Goal: Task Accomplishment & Management: Use online tool/utility

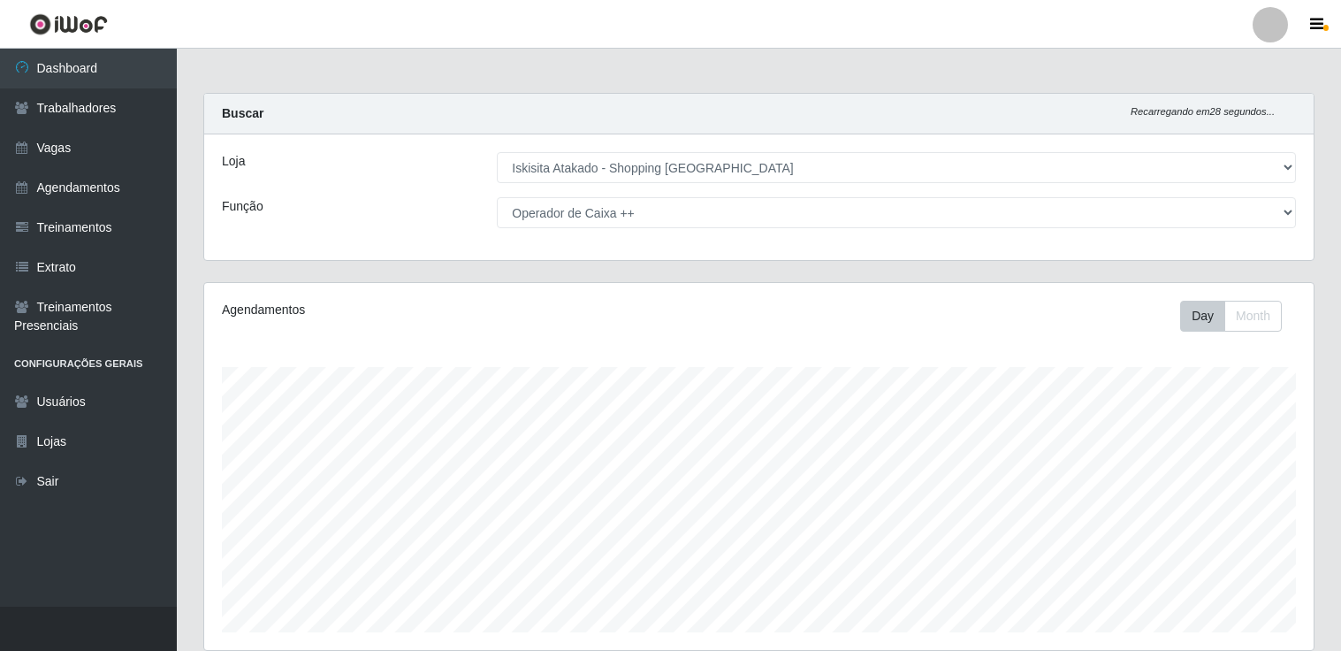
select select "424"
select select "73"
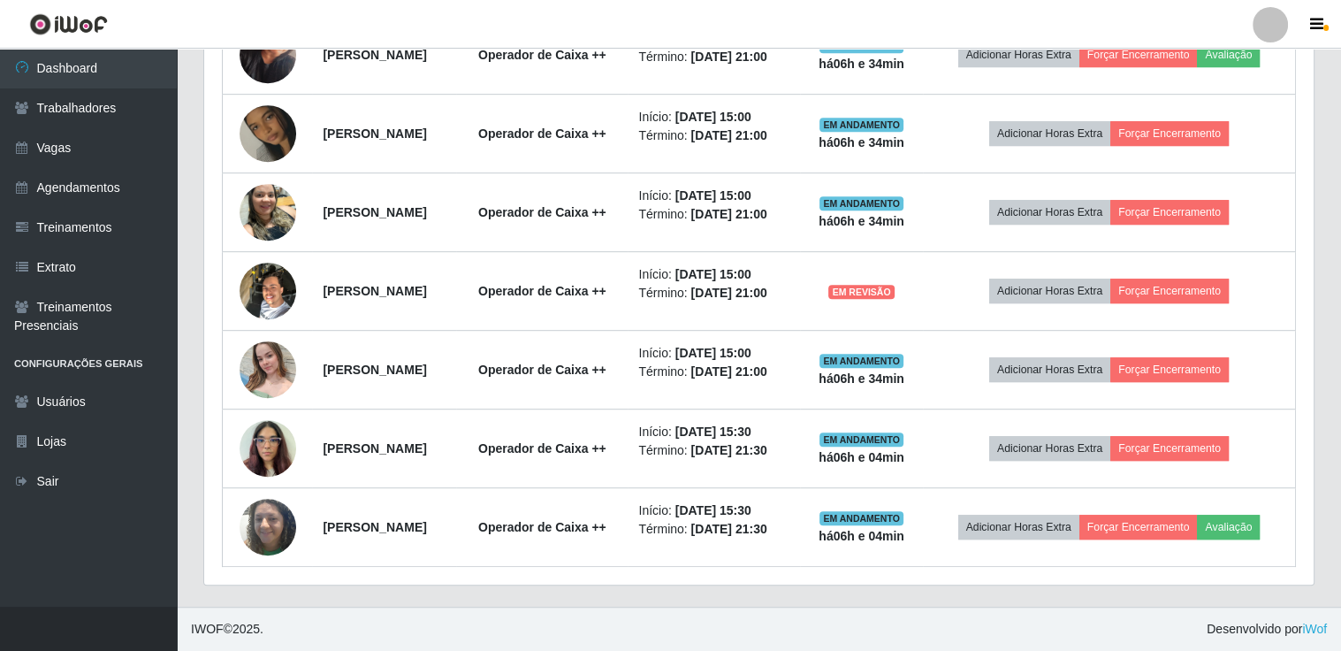
scroll to position [367, 1109]
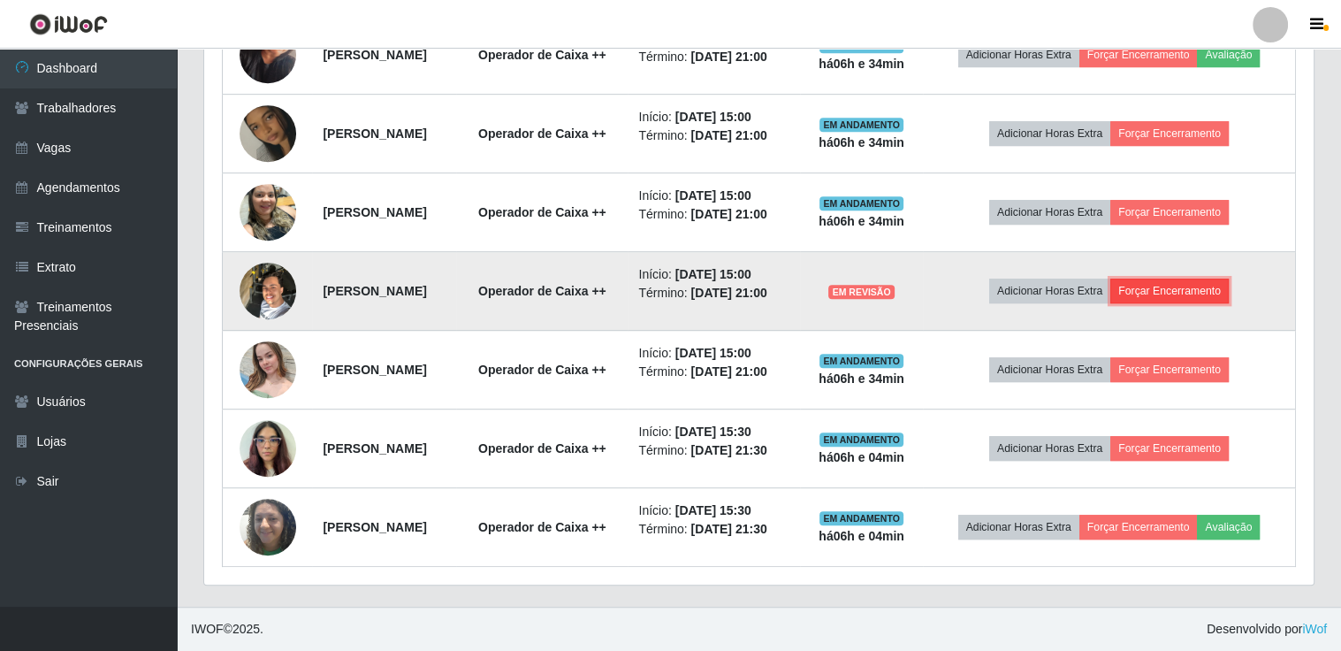
click at [1177, 278] on button "Forçar Encerramento" at bounding box center [1169, 290] width 118 height 25
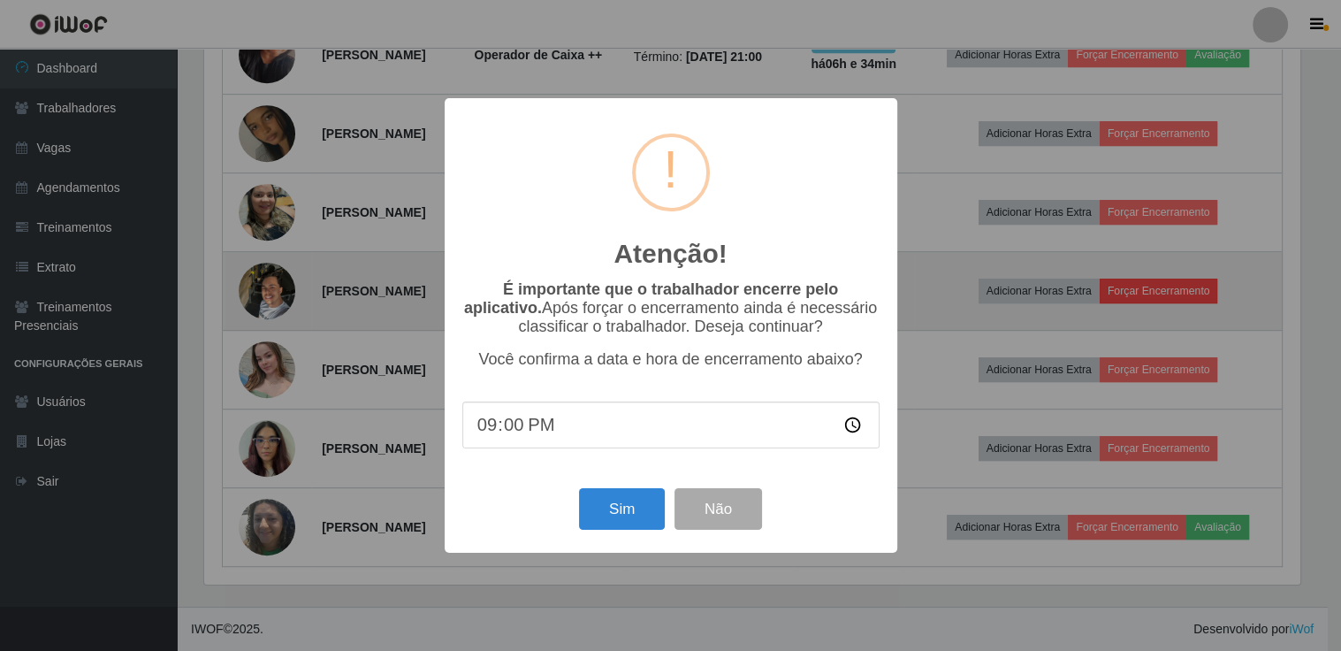
scroll to position [367, 1101]
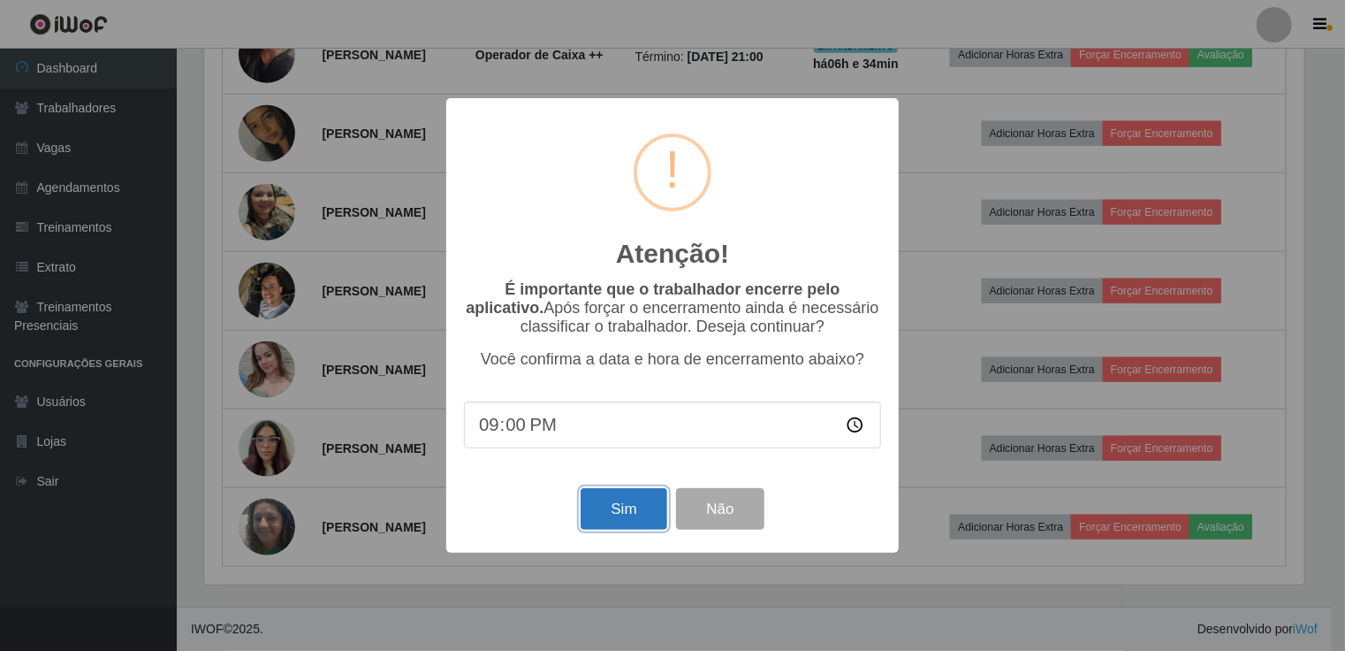
click at [629, 514] on button "Sim" at bounding box center [624, 509] width 86 height 42
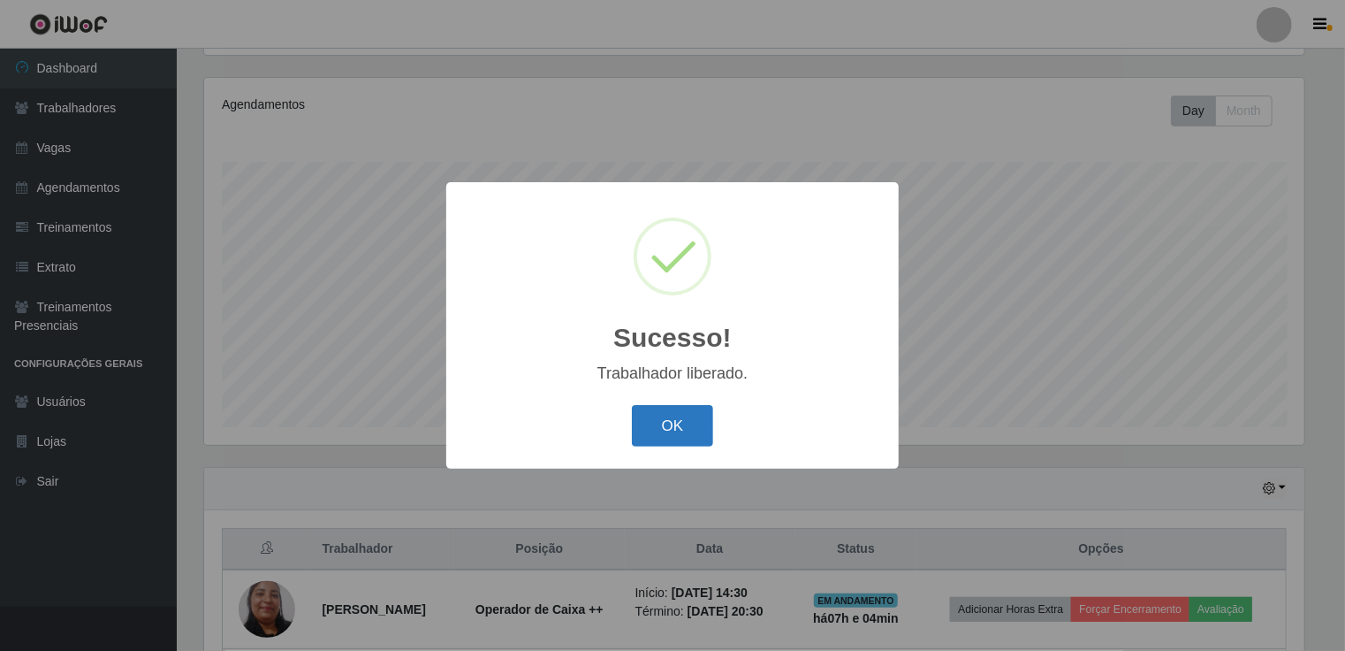
click at [648, 420] on button "OK" at bounding box center [673, 426] width 82 height 42
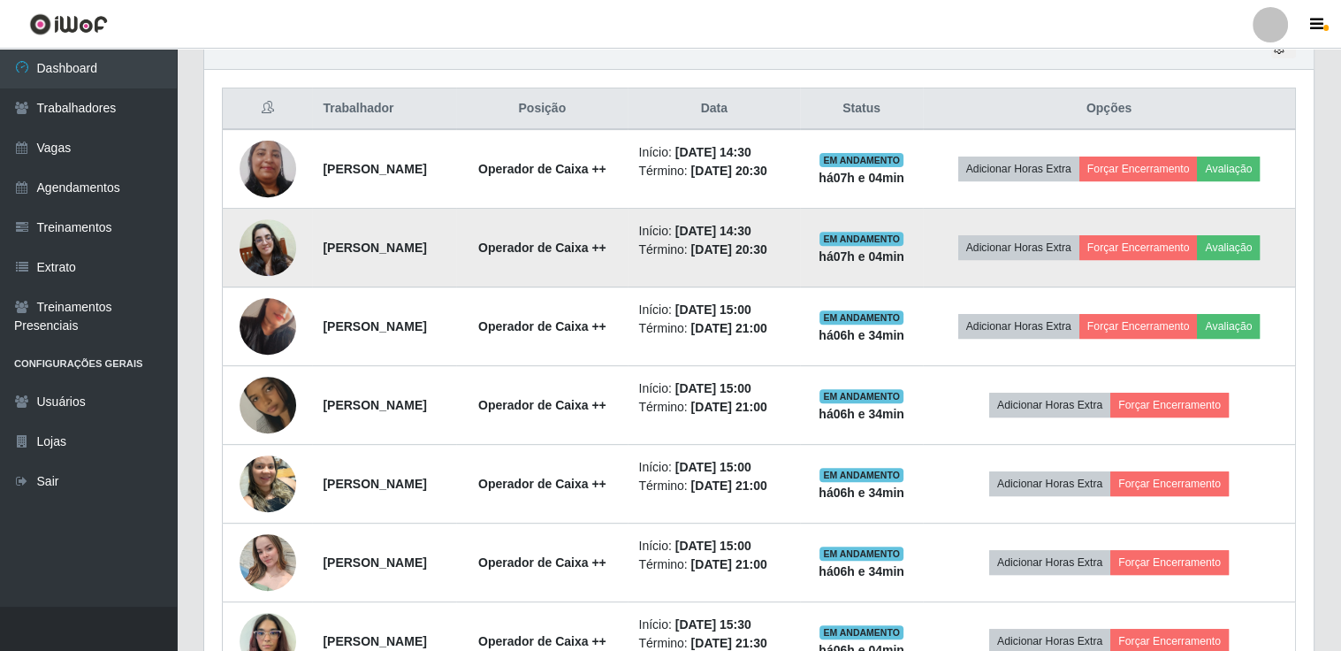
scroll to position [647, 0]
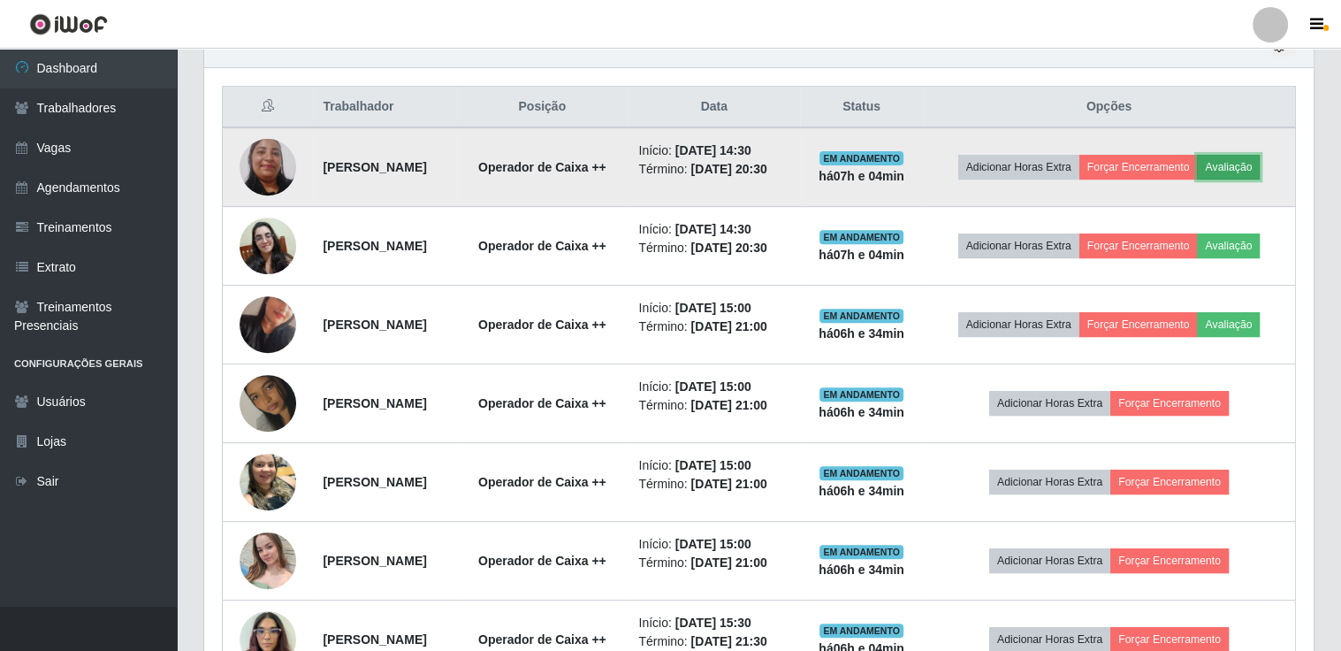
click at [1197, 179] on button "Avaliação" at bounding box center [1228, 167] width 63 height 25
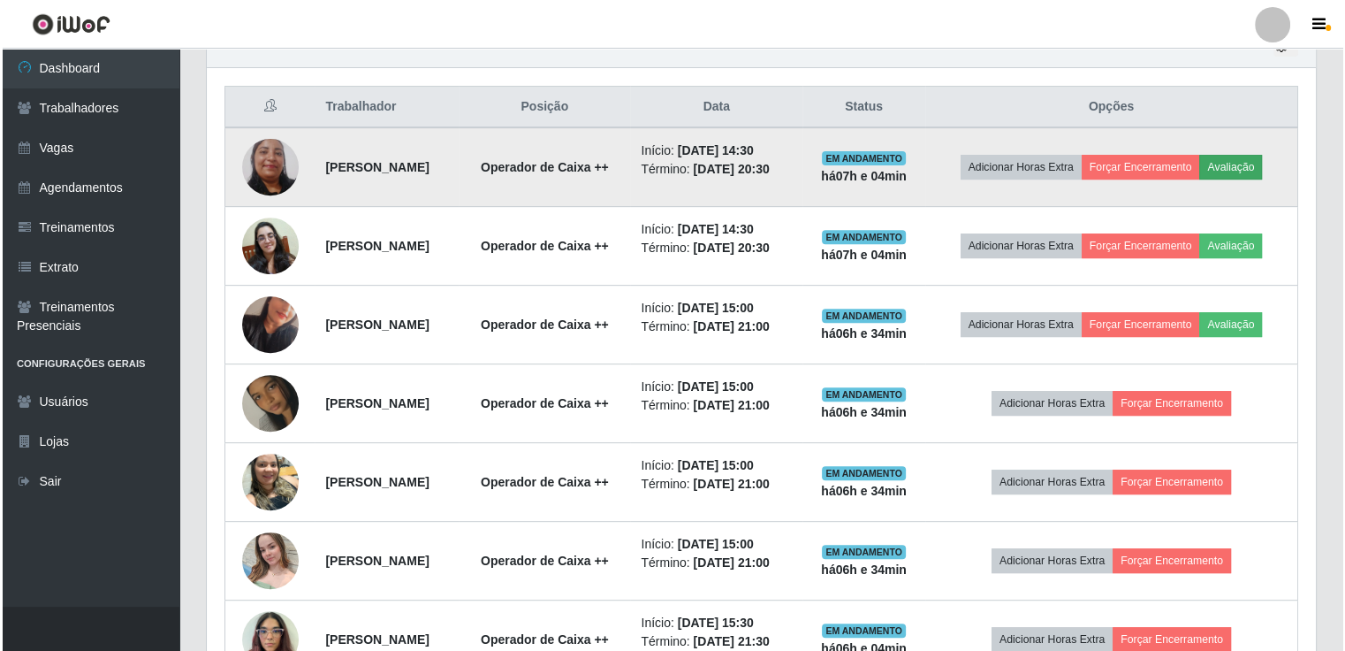
scroll to position [367, 1101]
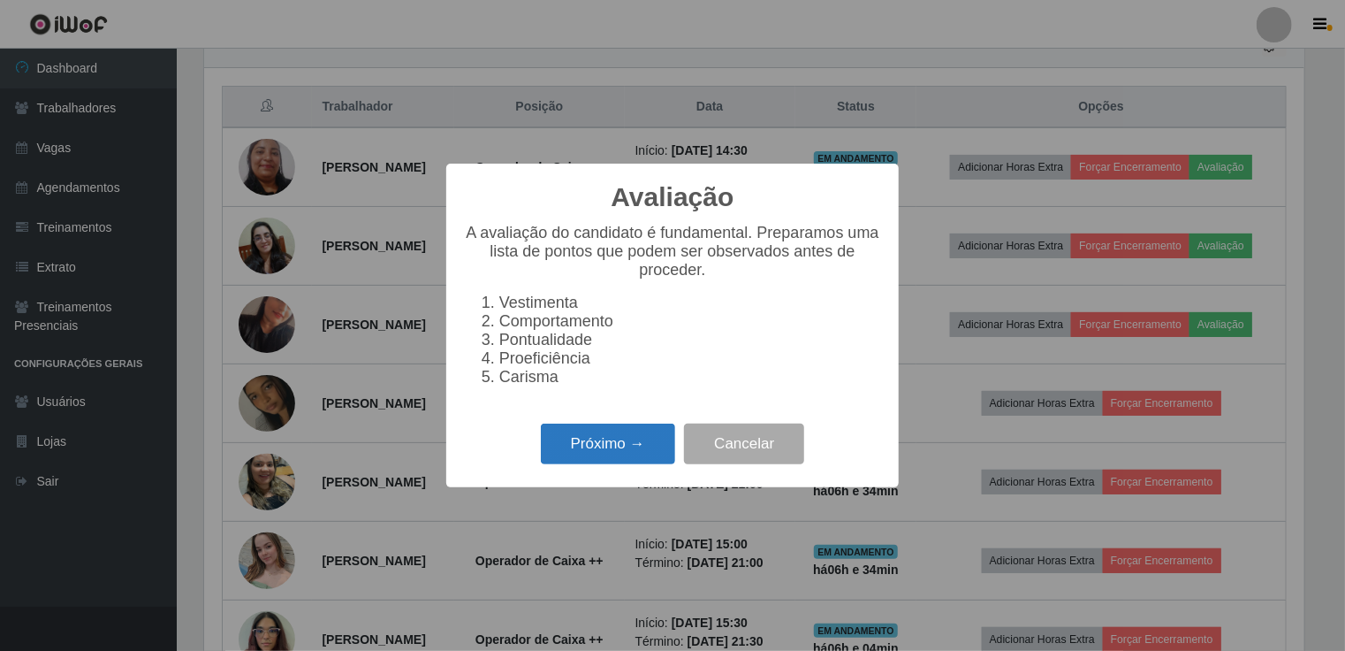
click at [615, 438] on button "Próximo →" at bounding box center [608, 444] width 134 height 42
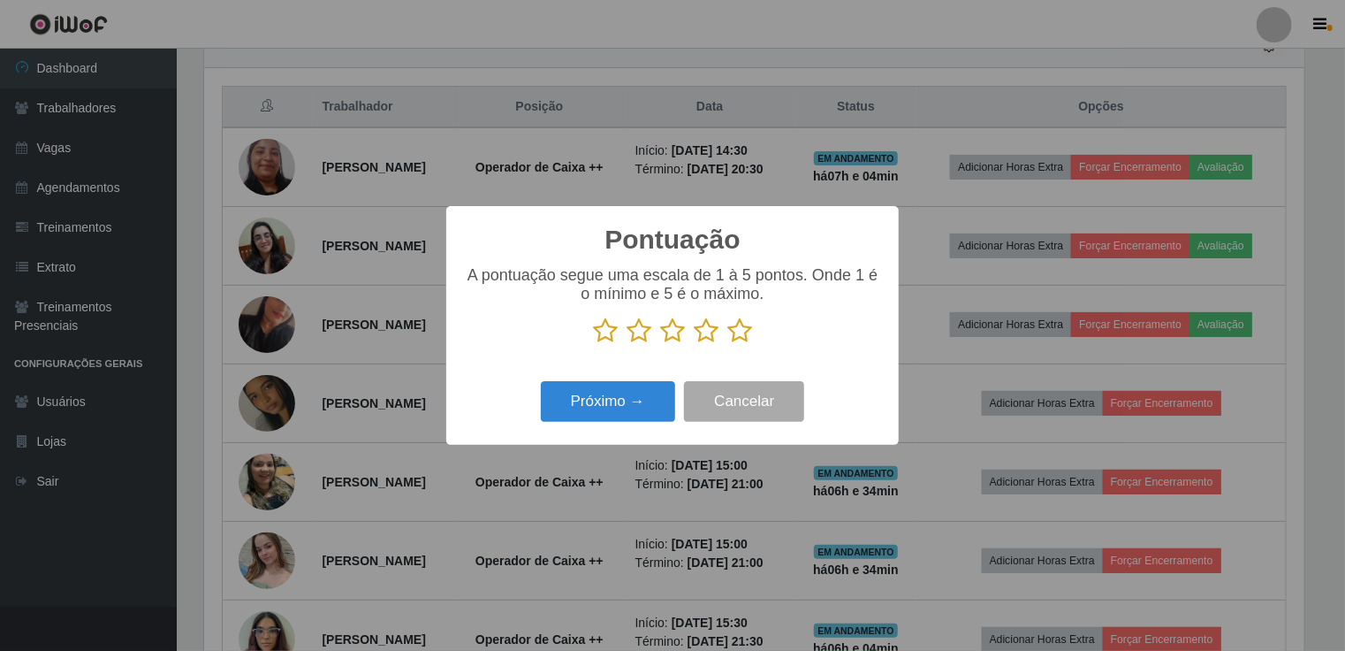
scroll to position [883537, 882802]
click at [633, 332] on icon at bounding box center [639, 330] width 25 height 27
click at [627, 344] on input "radio" at bounding box center [627, 344] width 0 height 0
click at [675, 339] on icon at bounding box center [672, 330] width 25 height 27
click at [660, 344] on input "radio" at bounding box center [660, 344] width 0 height 0
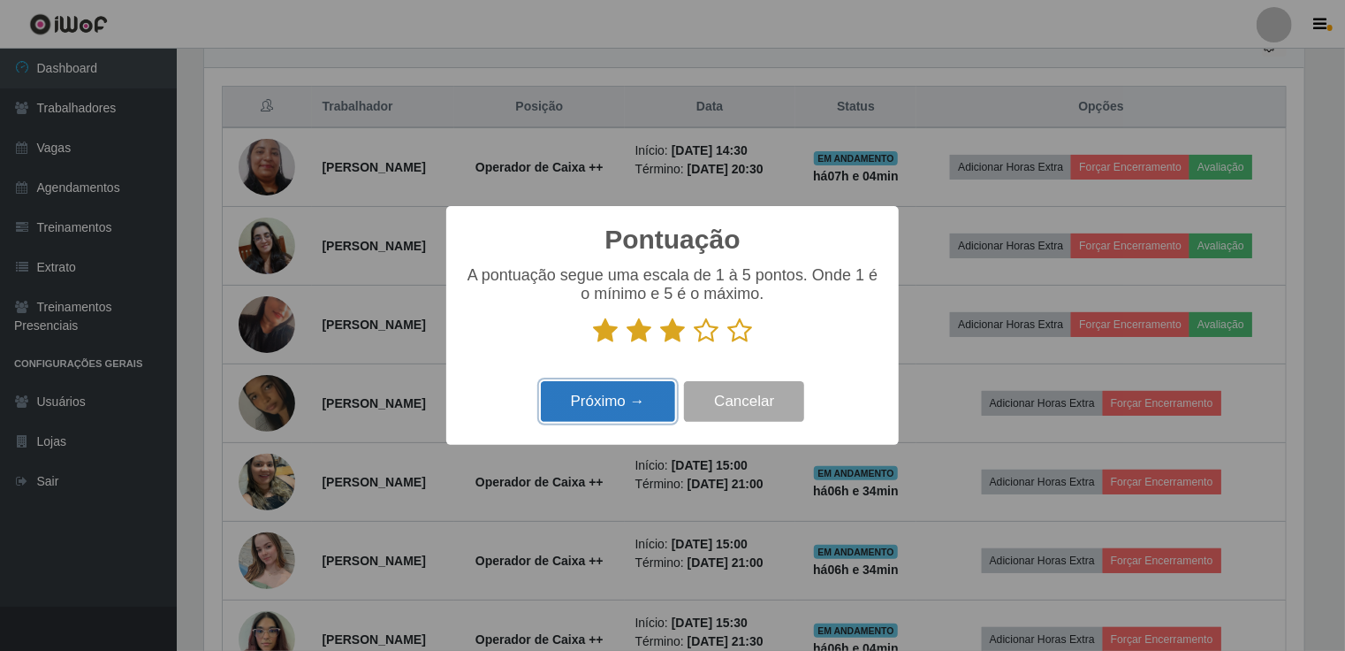
click at [628, 408] on button "Próximo →" at bounding box center [608, 402] width 134 height 42
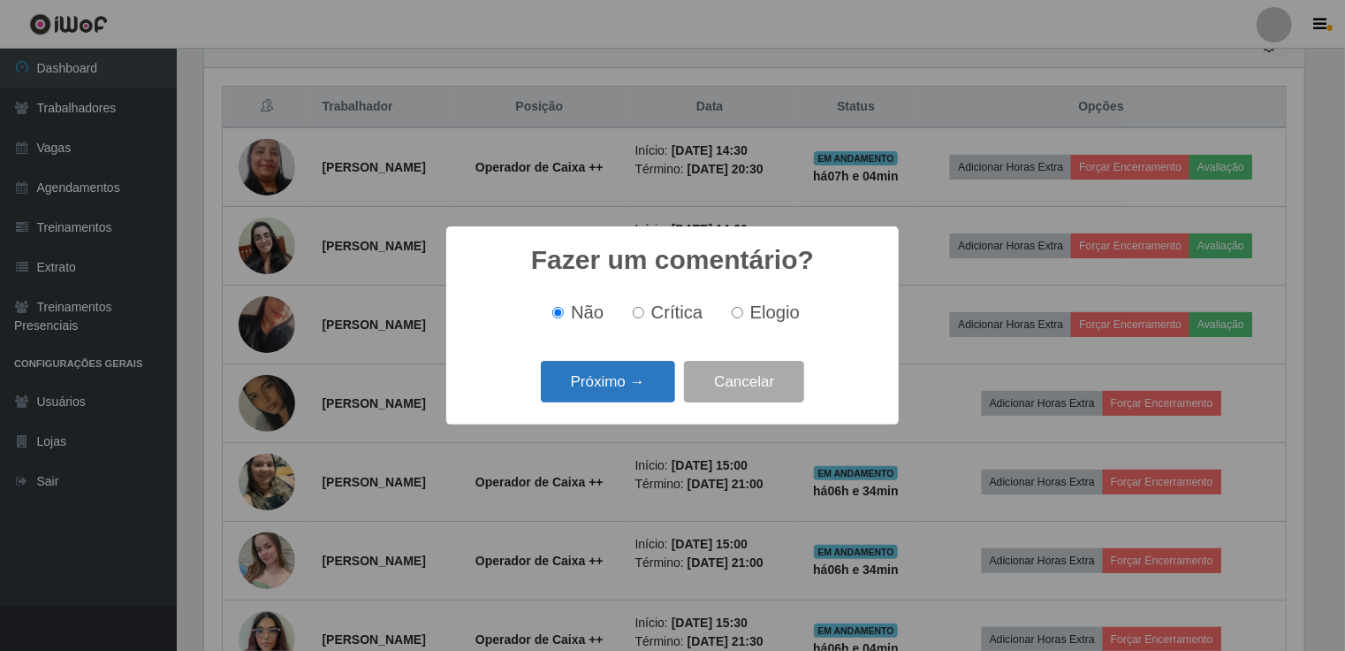
click at [634, 377] on button "Próximo →" at bounding box center [608, 382] width 134 height 42
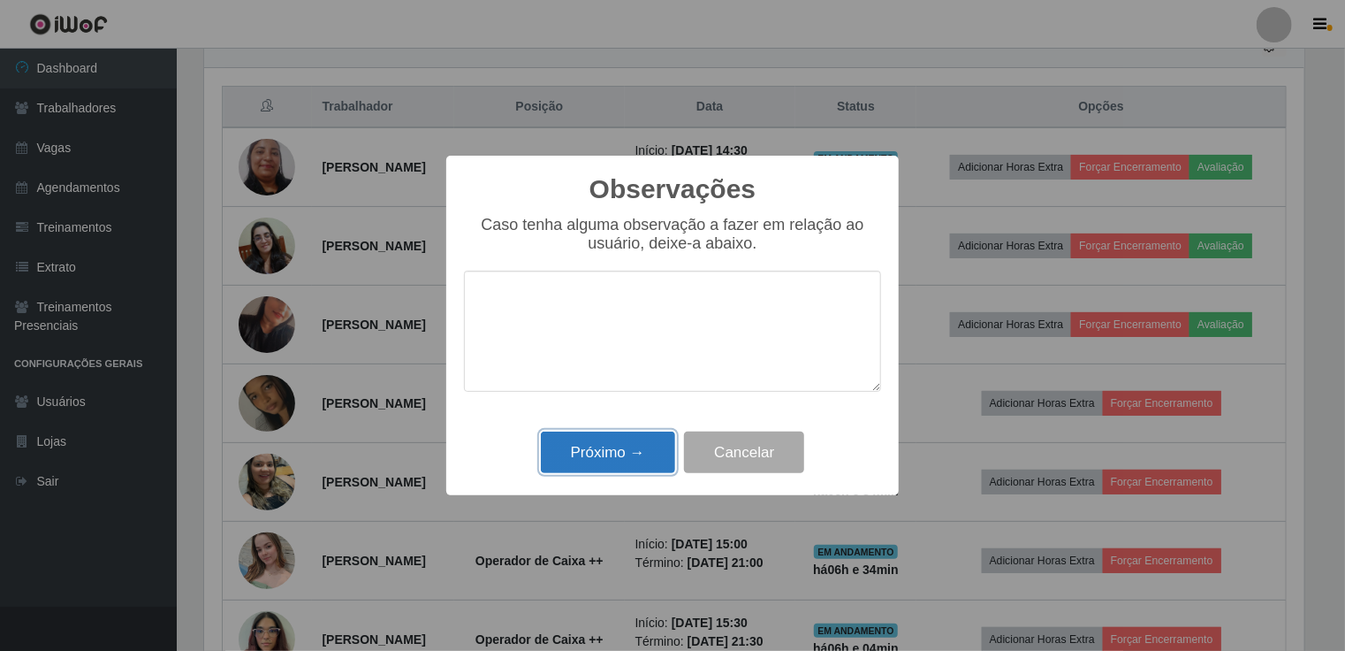
click at [627, 452] on button "Próximo →" at bounding box center [608, 452] width 134 height 42
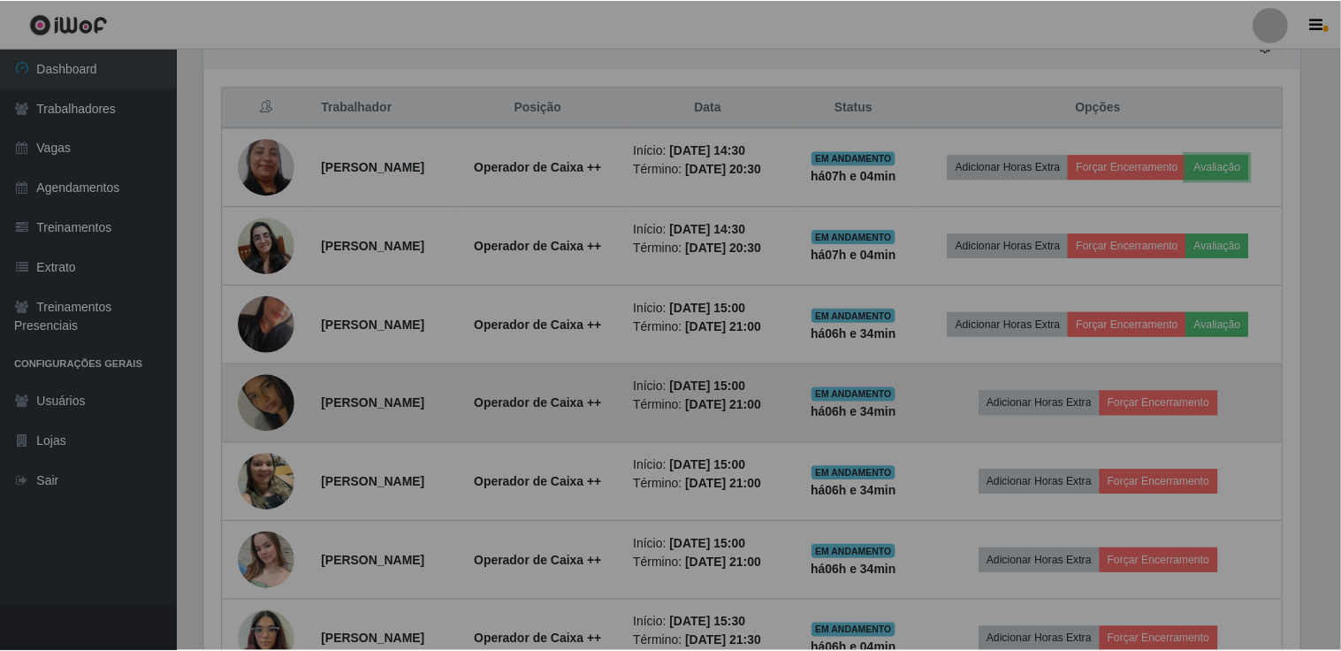
scroll to position [367, 1109]
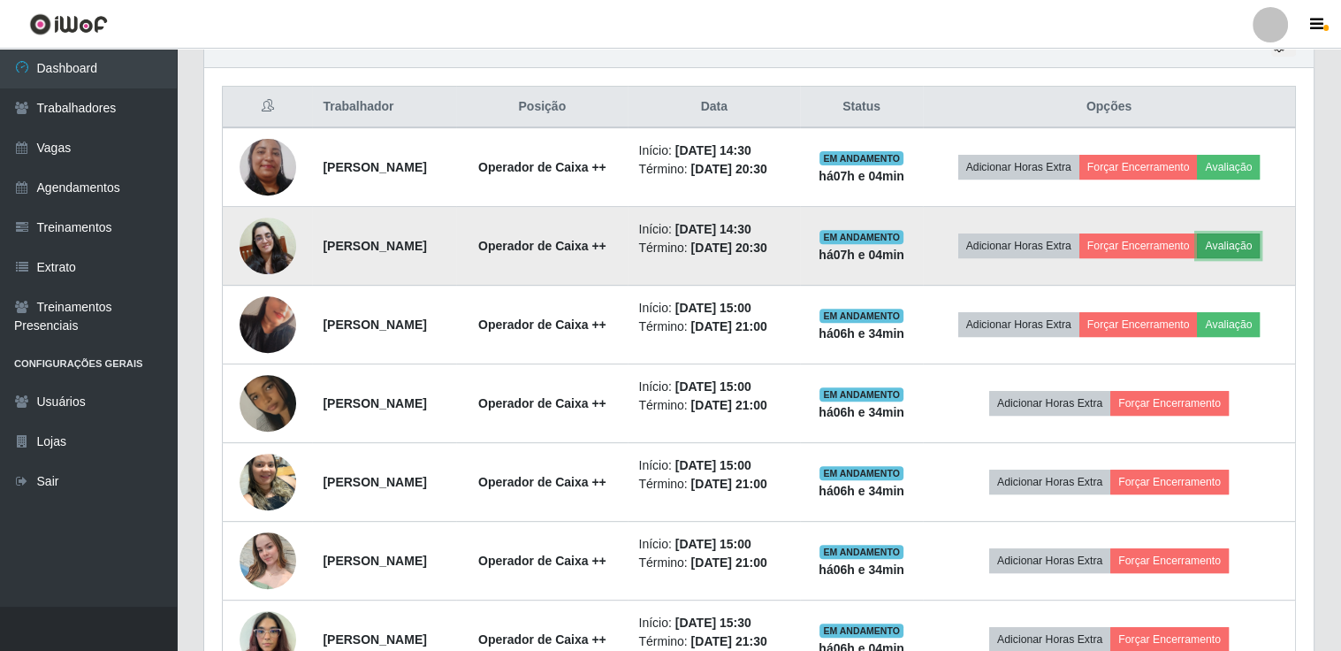
click at [1197, 258] on button "Avaliação" at bounding box center [1228, 245] width 63 height 25
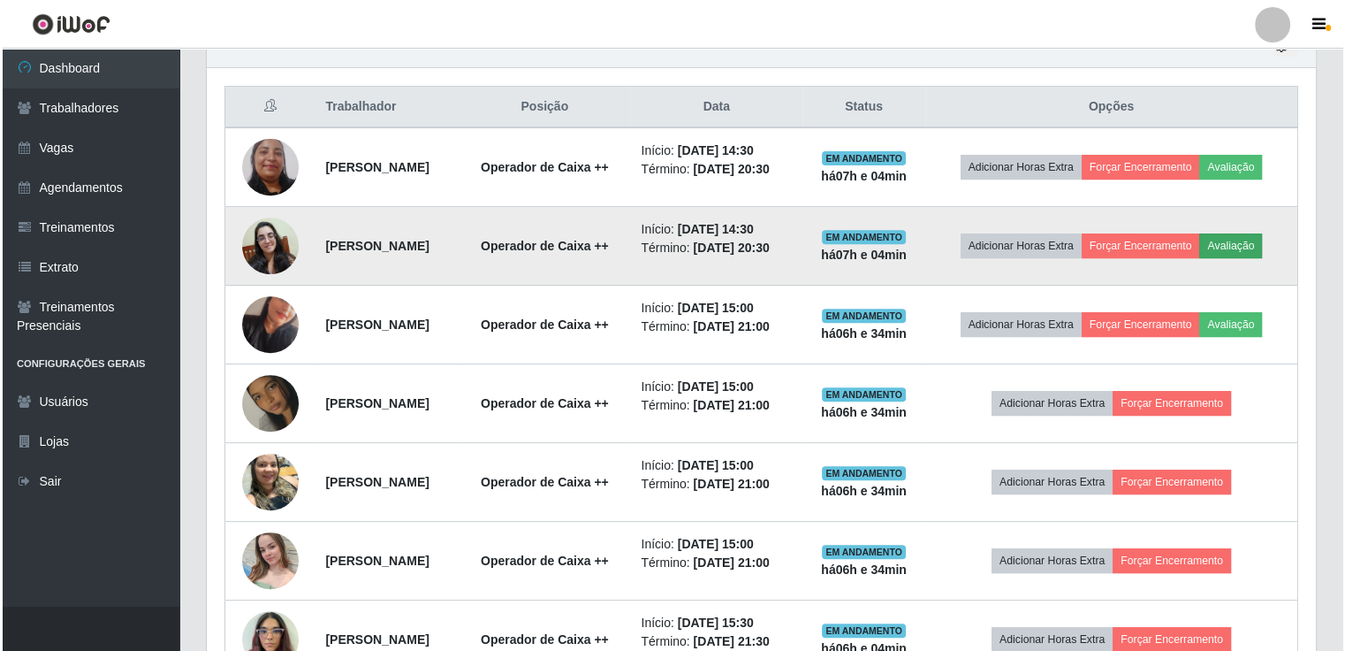
scroll to position [367, 1101]
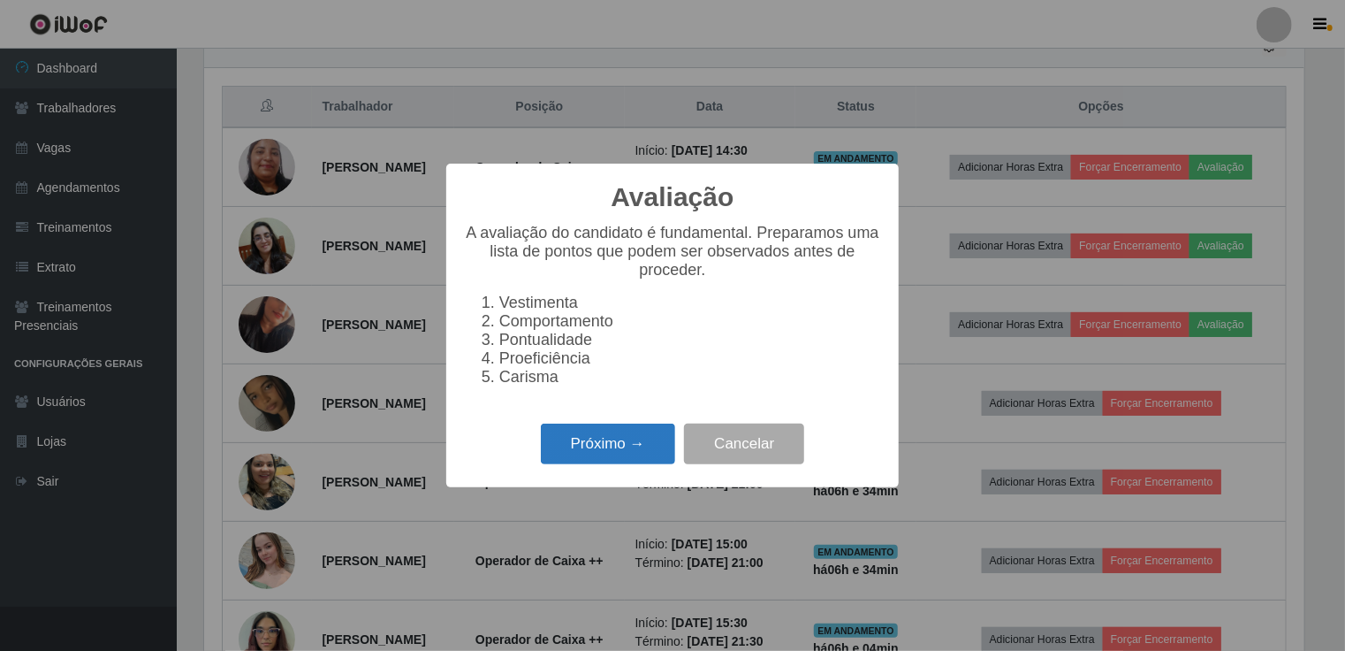
click at [633, 454] on button "Próximo →" at bounding box center [608, 444] width 134 height 42
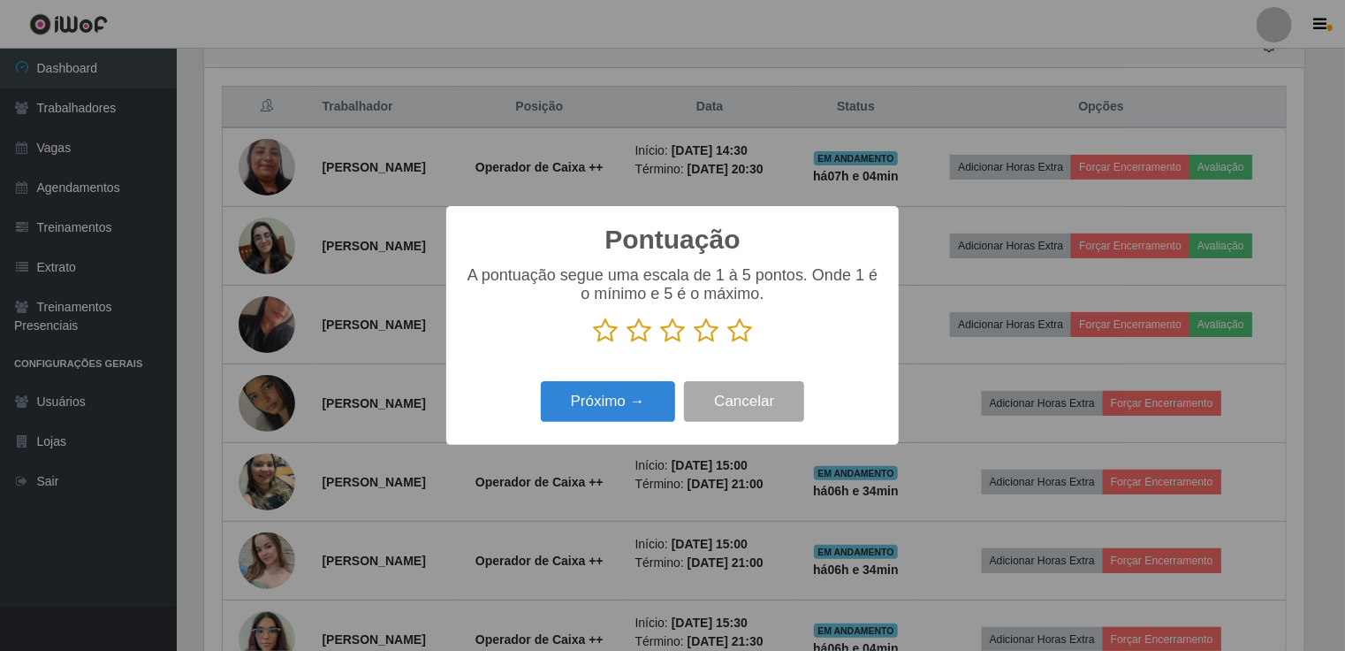
click at [641, 331] on icon at bounding box center [639, 330] width 25 height 27
click at [627, 344] on input "radio" at bounding box center [627, 344] width 0 height 0
click at [626, 406] on button "Próximo →" at bounding box center [608, 402] width 134 height 42
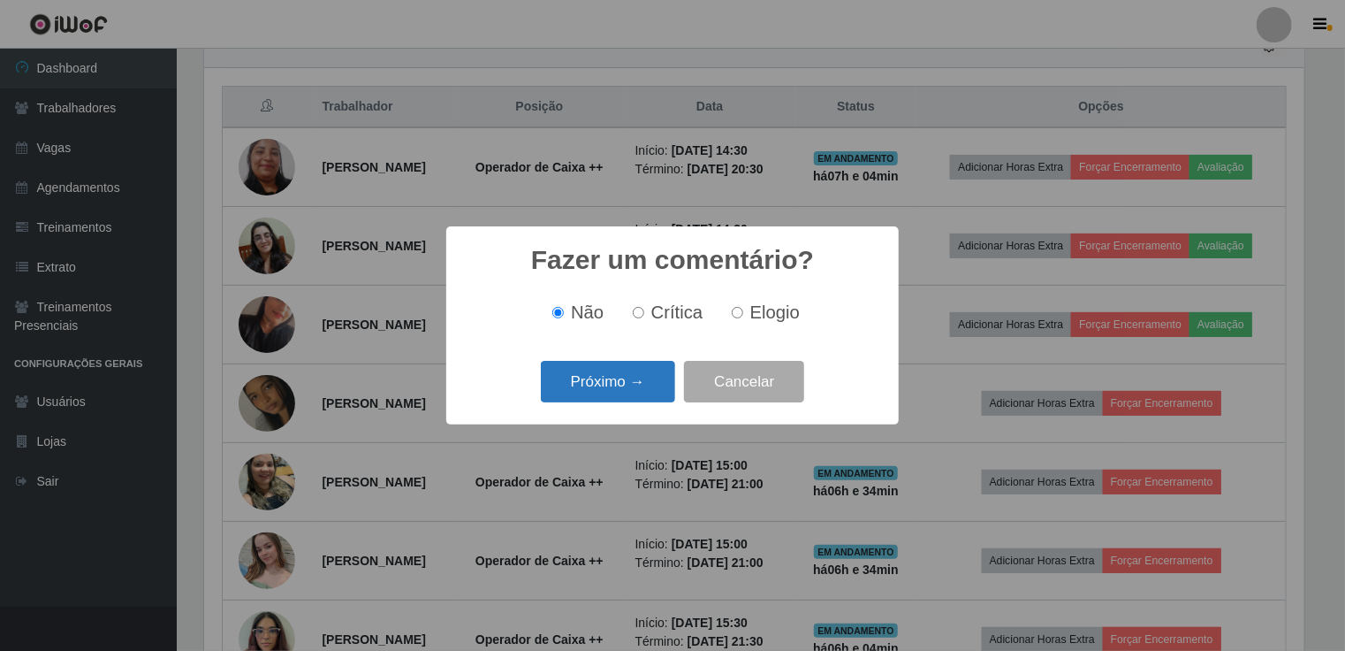
click at [631, 397] on button "Próximo →" at bounding box center [608, 382] width 134 height 42
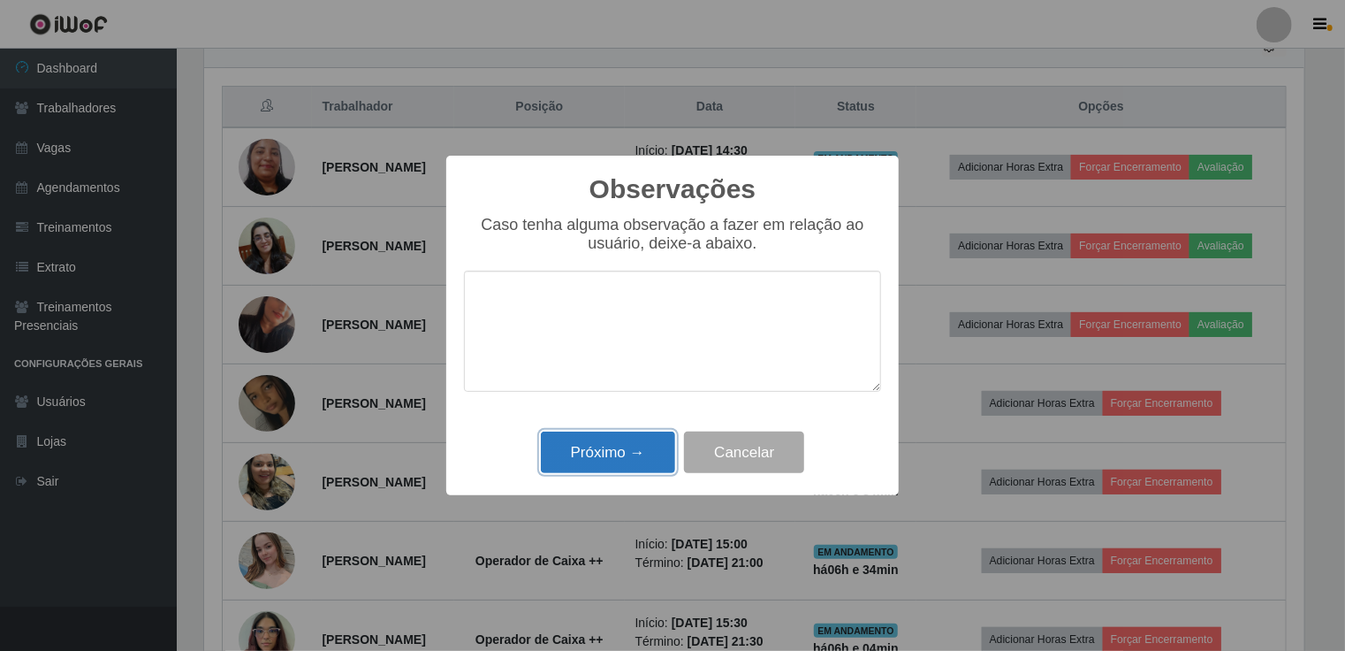
click at [625, 445] on button "Próximo →" at bounding box center [608, 452] width 134 height 42
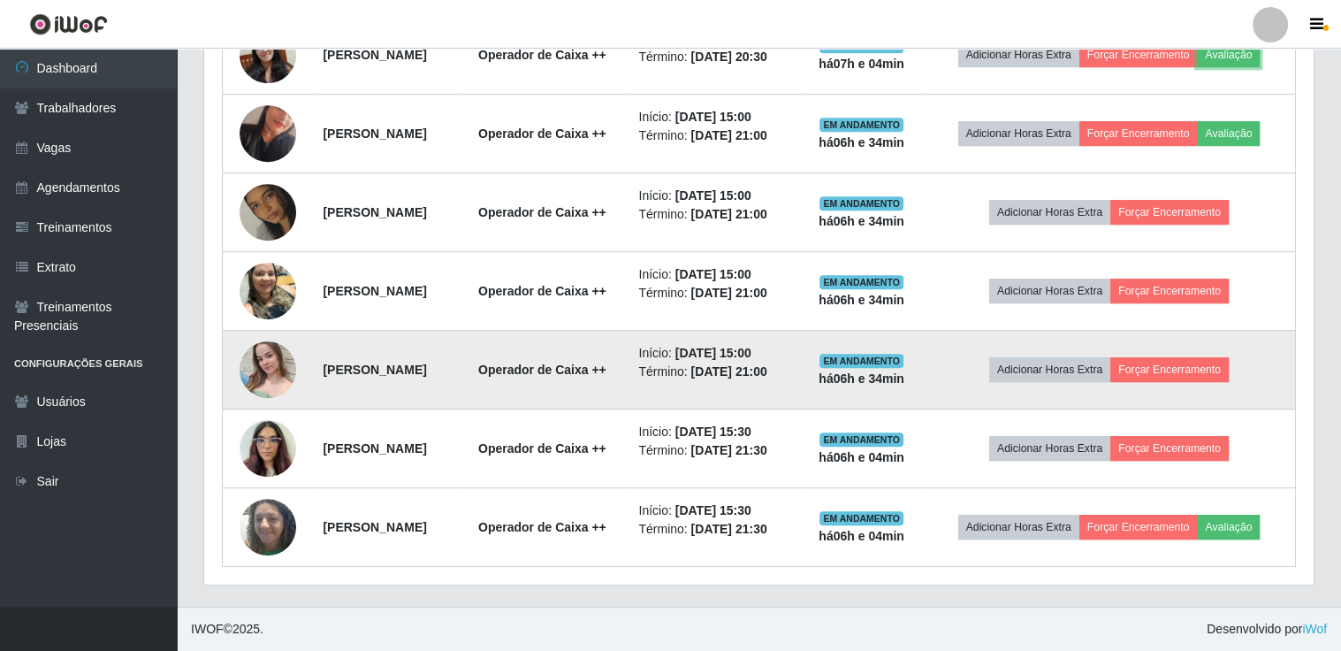
scroll to position [940, 0]
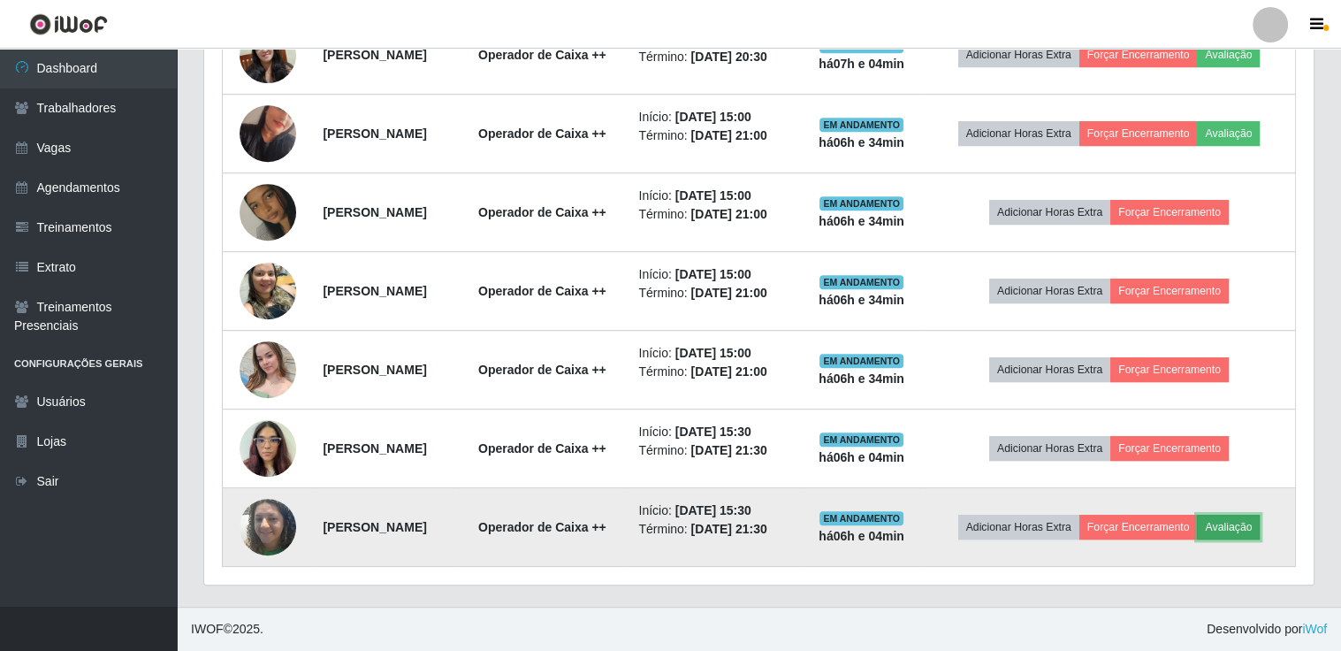
click at [1197, 532] on button "Avaliação" at bounding box center [1228, 526] width 63 height 25
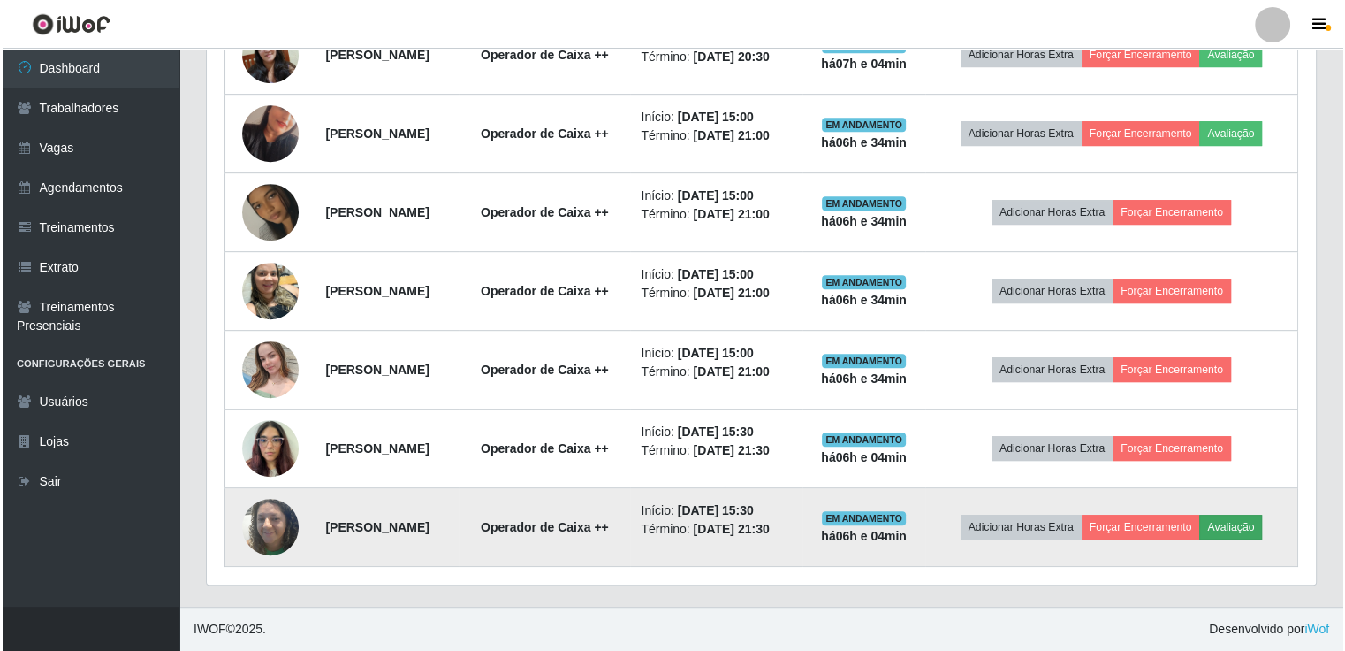
scroll to position [367, 1101]
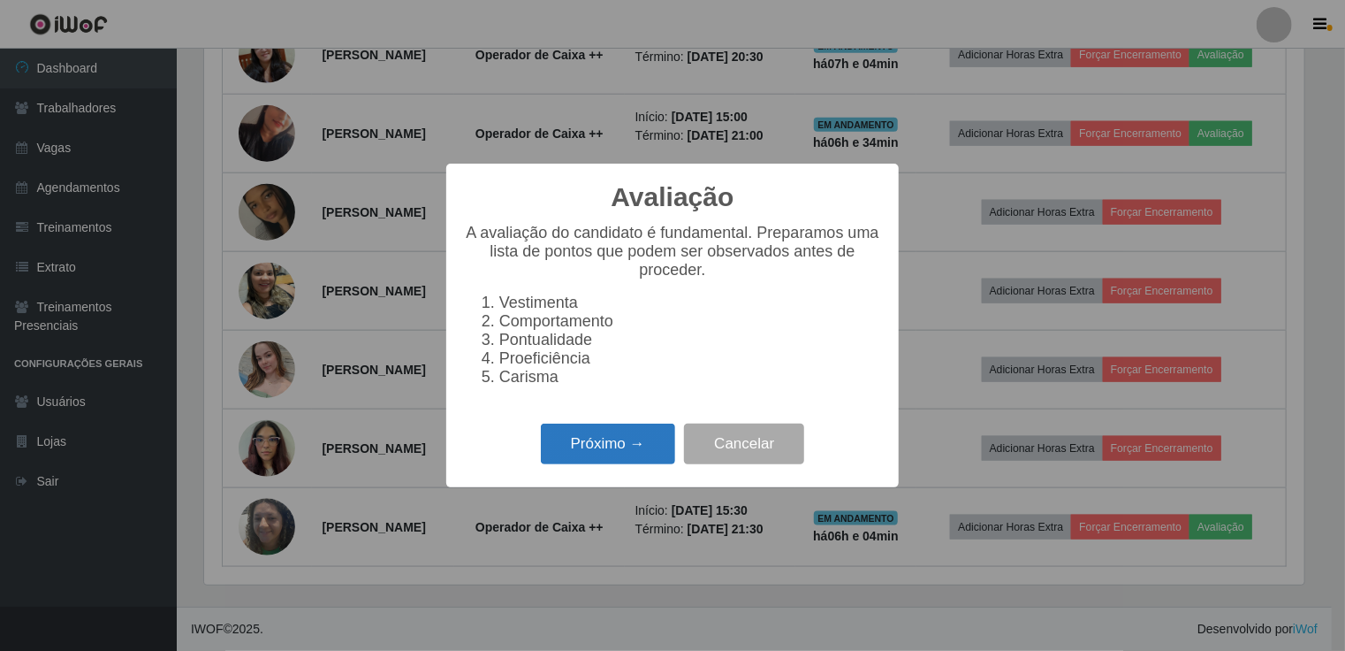
click at [582, 454] on button "Próximo →" at bounding box center [608, 444] width 134 height 42
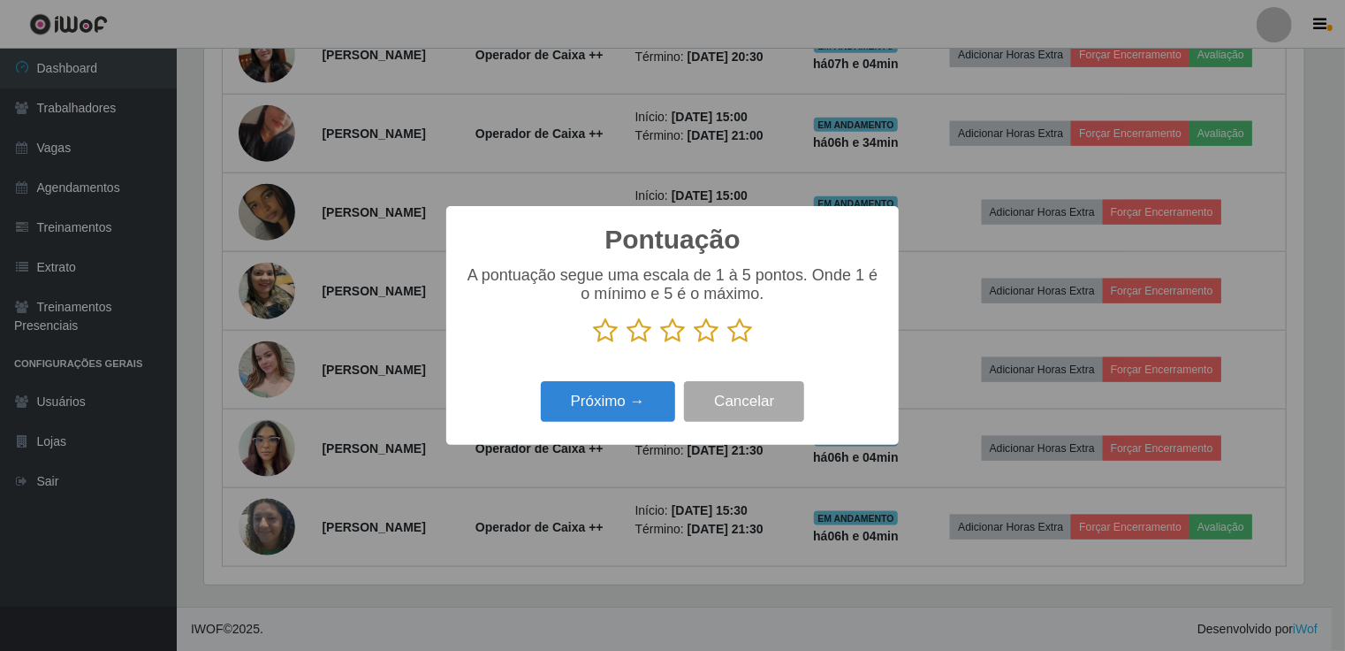
scroll to position [0, 0]
click at [675, 332] on icon at bounding box center [672, 330] width 25 height 27
click at [660, 344] on input "radio" at bounding box center [660, 344] width 0 height 0
click at [628, 404] on button "Próximo →" at bounding box center [608, 402] width 134 height 42
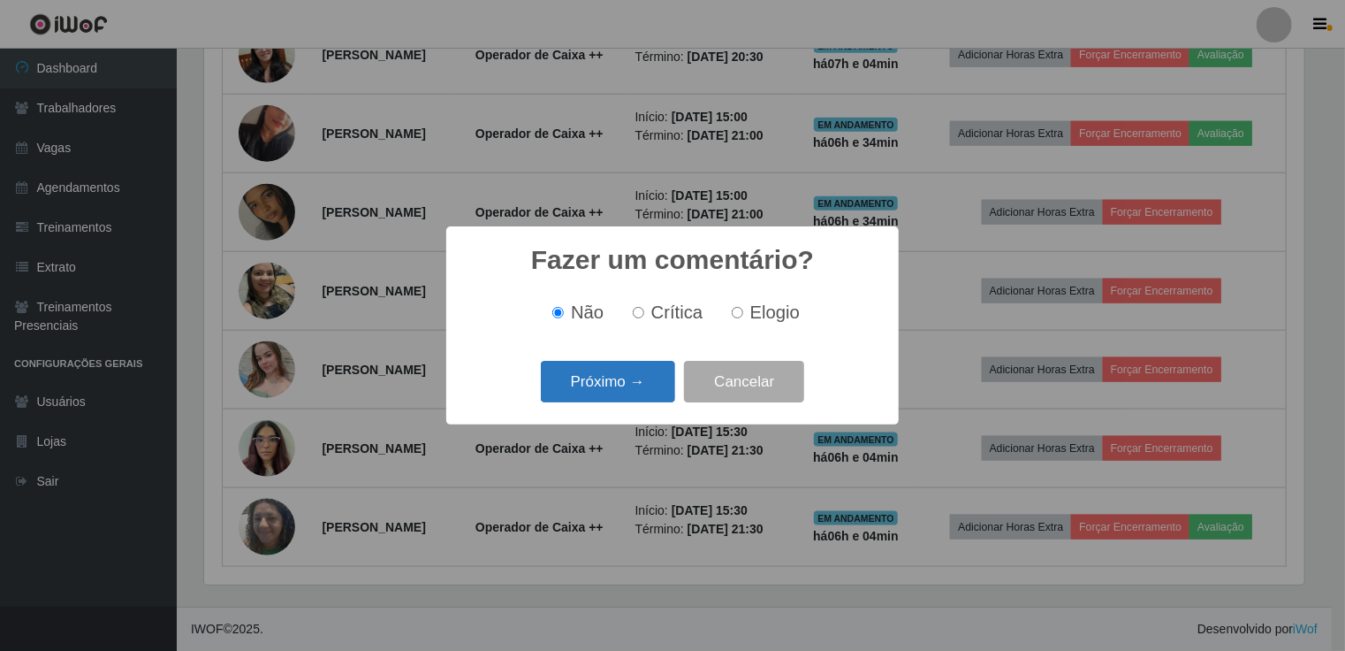
click at [639, 386] on button "Próximo →" at bounding box center [608, 382] width 134 height 42
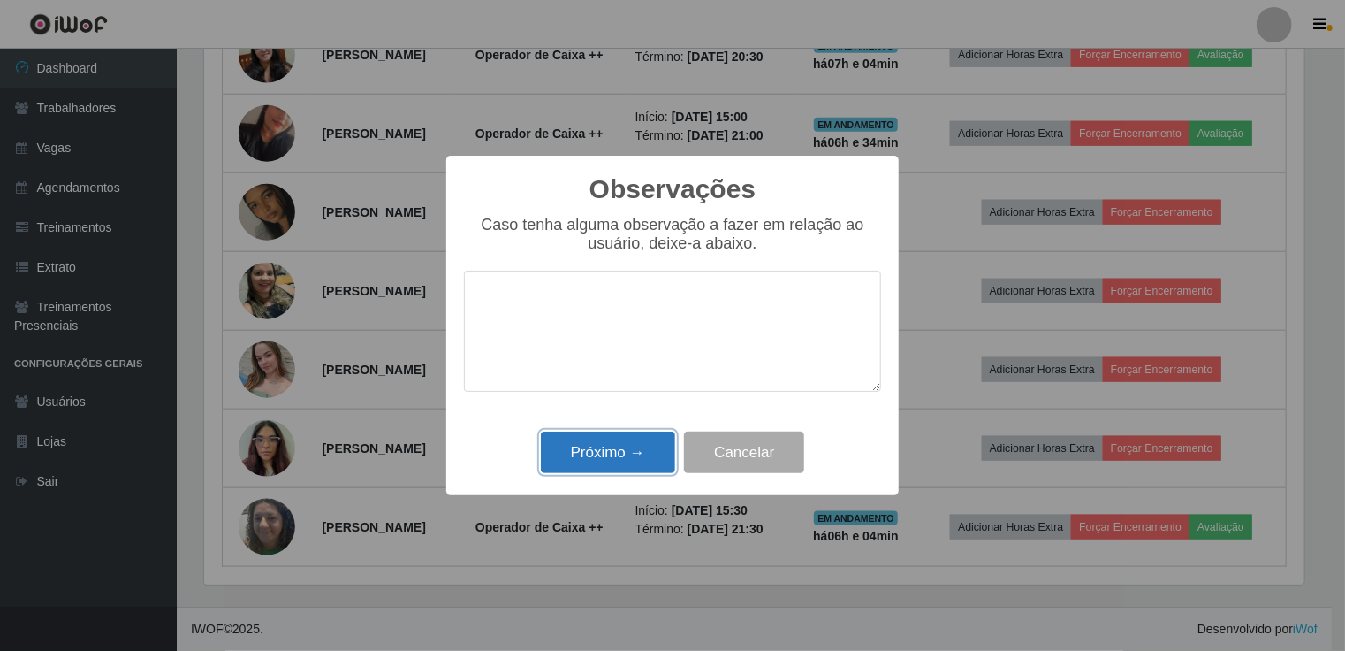
click at [654, 463] on button "Próximo →" at bounding box center [608, 452] width 134 height 42
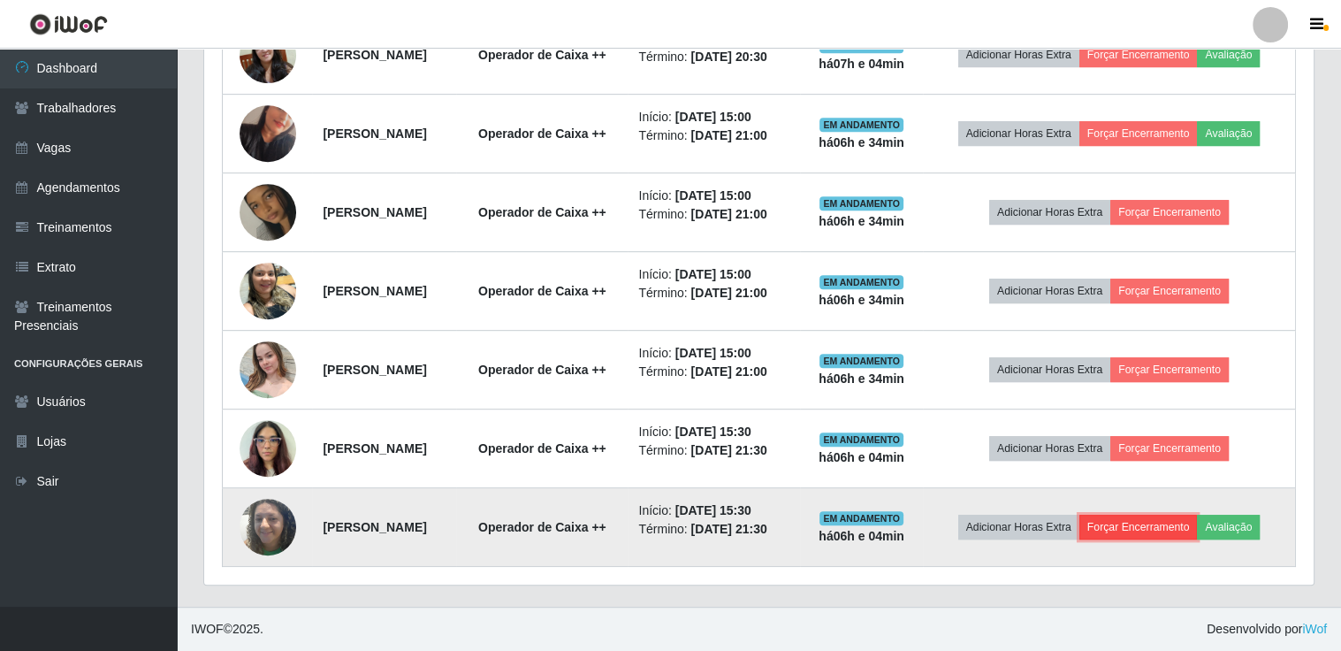
click at [1195, 514] on button "Forçar Encerramento" at bounding box center [1138, 526] width 118 height 25
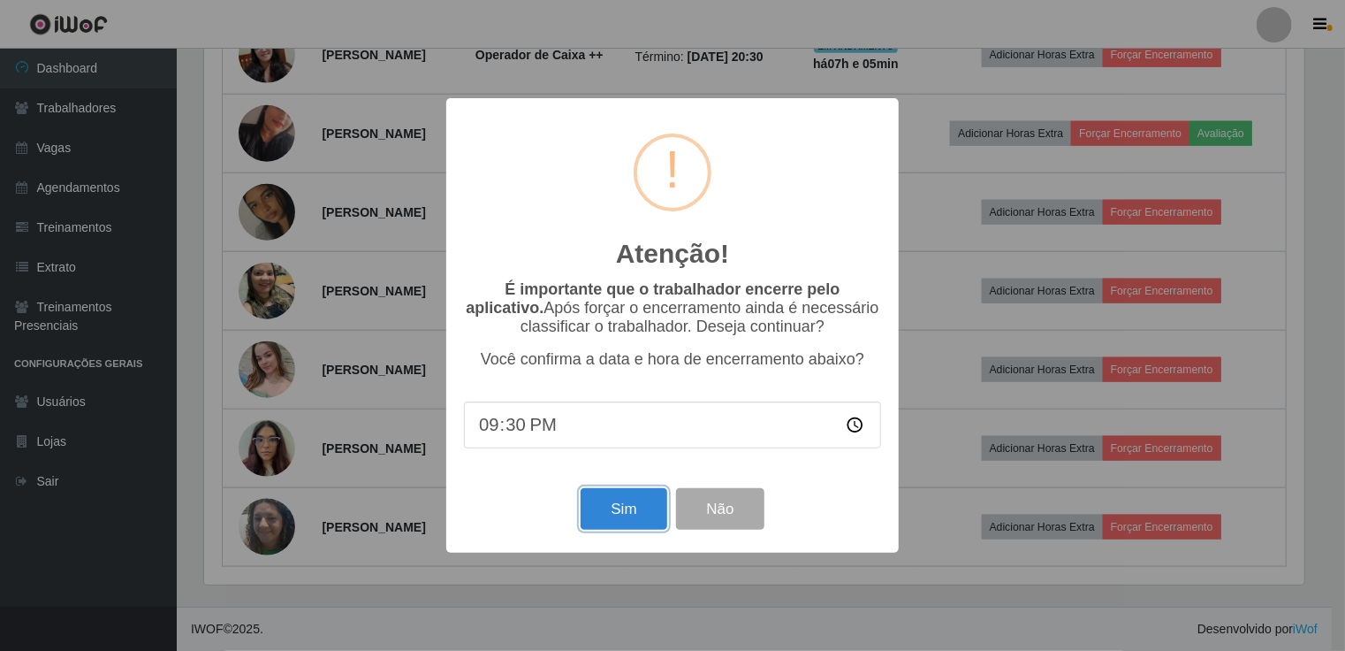
click at [647, 515] on button "Sim" at bounding box center [624, 509] width 86 height 42
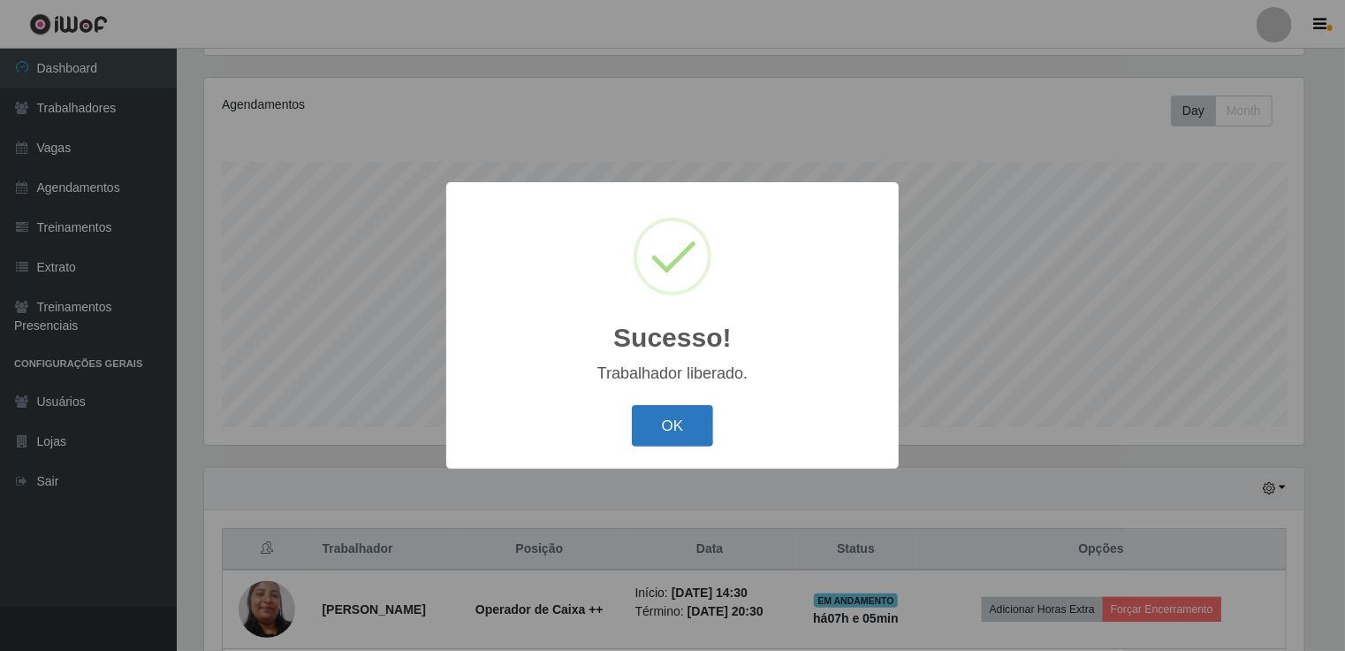
click at [675, 436] on button "OK" at bounding box center [673, 426] width 82 height 42
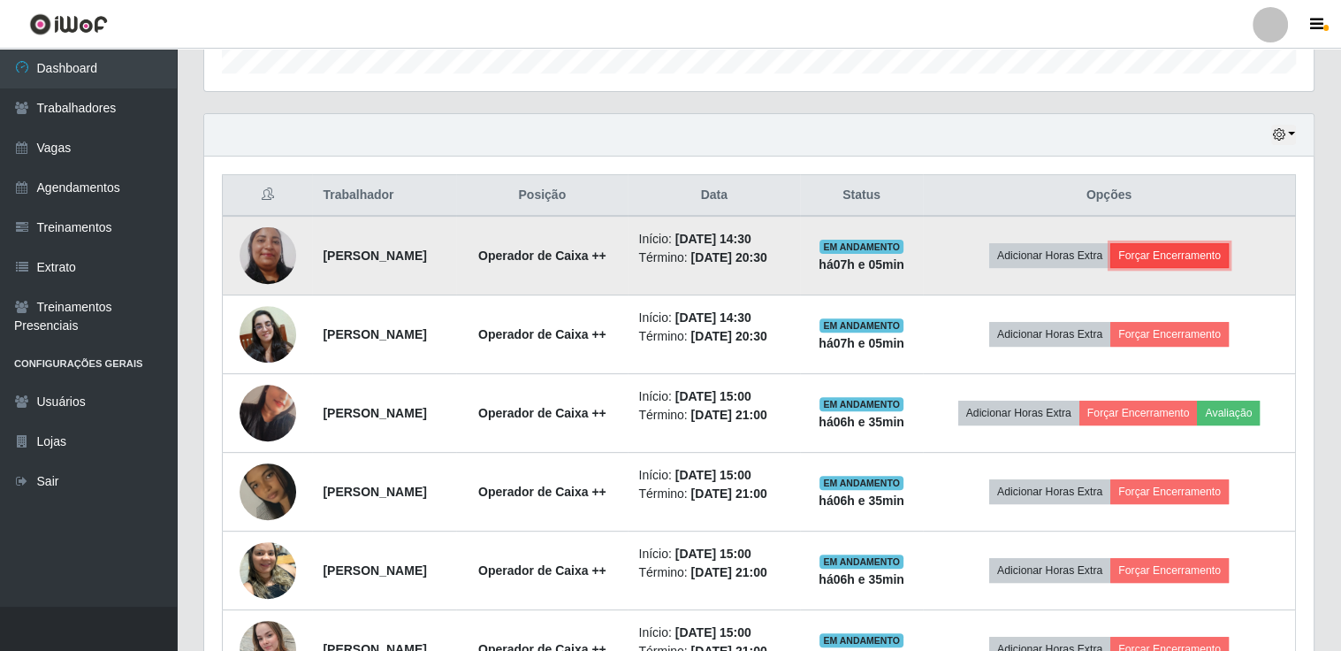
click at [1180, 264] on button "Forçar Encerramento" at bounding box center [1169, 255] width 118 height 25
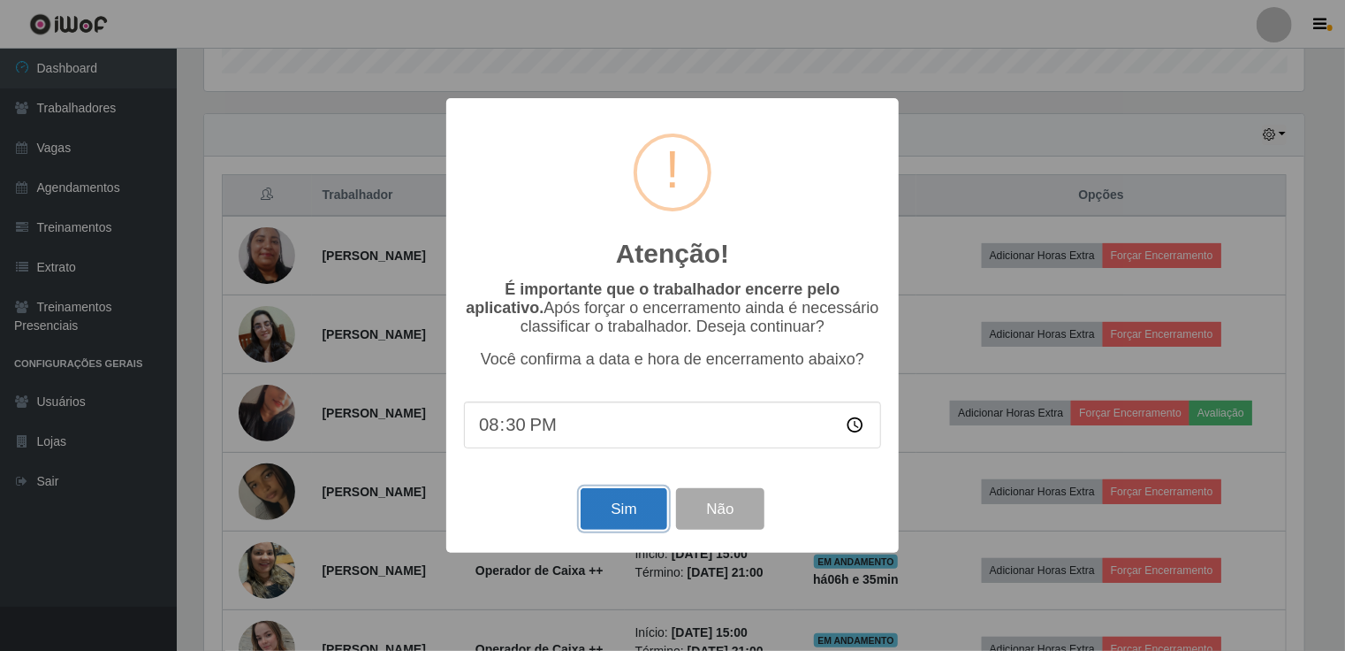
click at [626, 515] on button "Sim" at bounding box center [624, 509] width 86 height 42
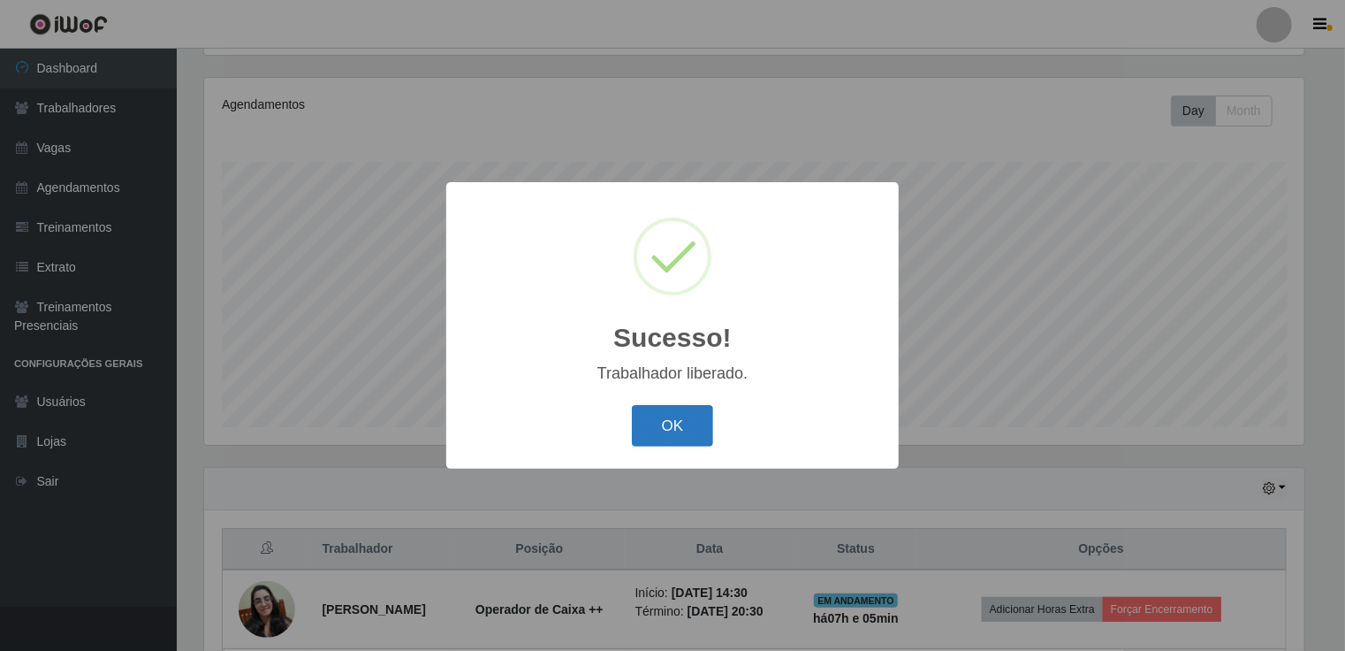
click at [670, 420] on button "OK" at bounding box center [673, 426] width 82 height 42
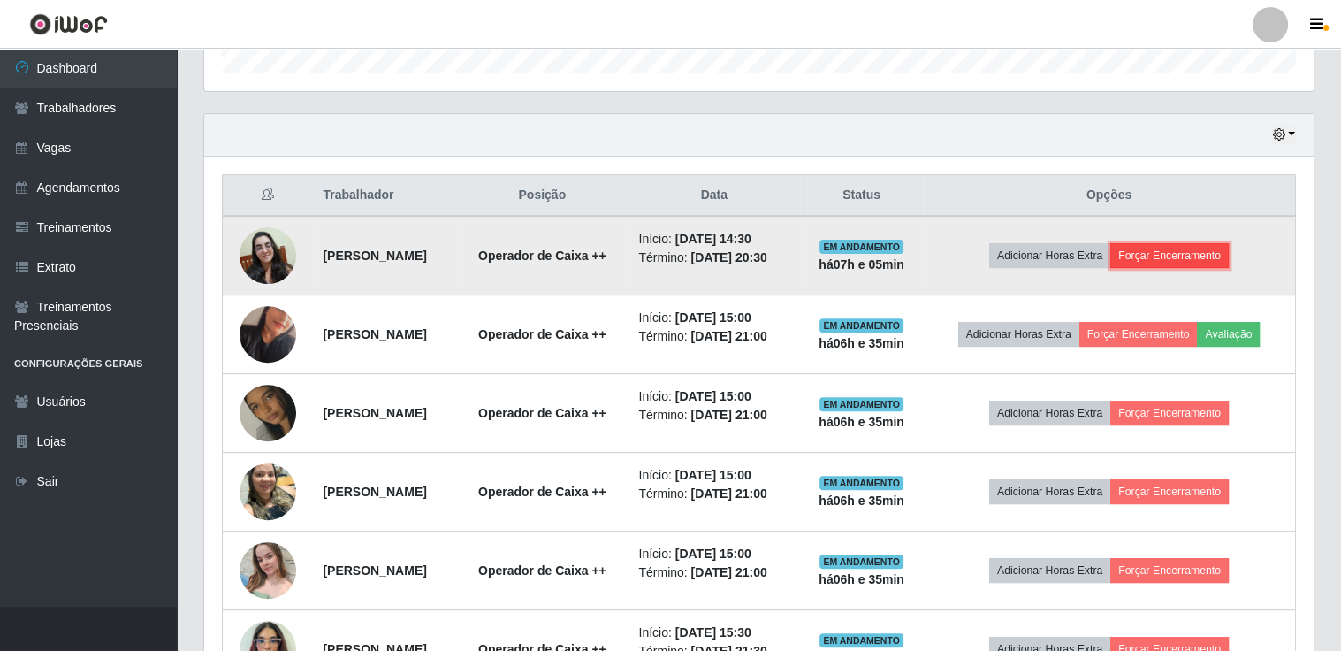
click at [1164, 260] on button "Forçar Encerramento" at bounding box center [1169, 255] width 118 height 25
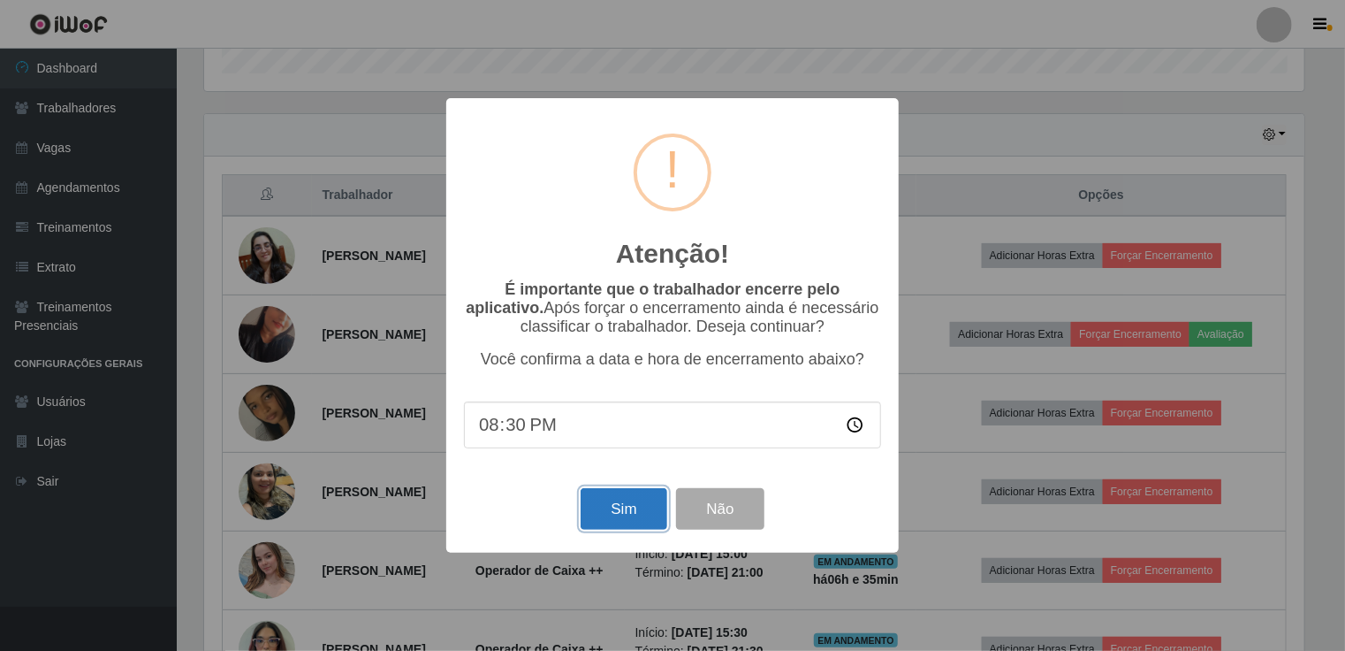
click at [620, 512] on button "Sim" at bounding box center [624, 509] width 86 height 42
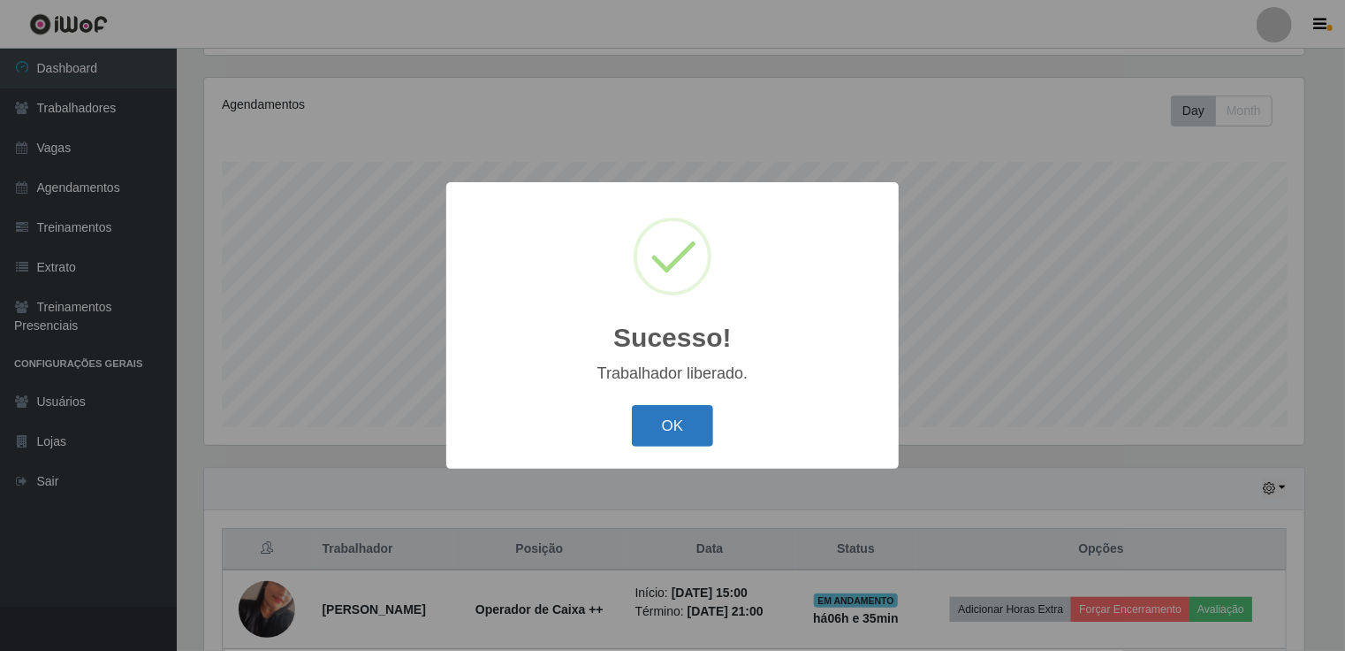
click at [682, 438] on button "OK" at bounding box center [673, 426] width 82 height 42
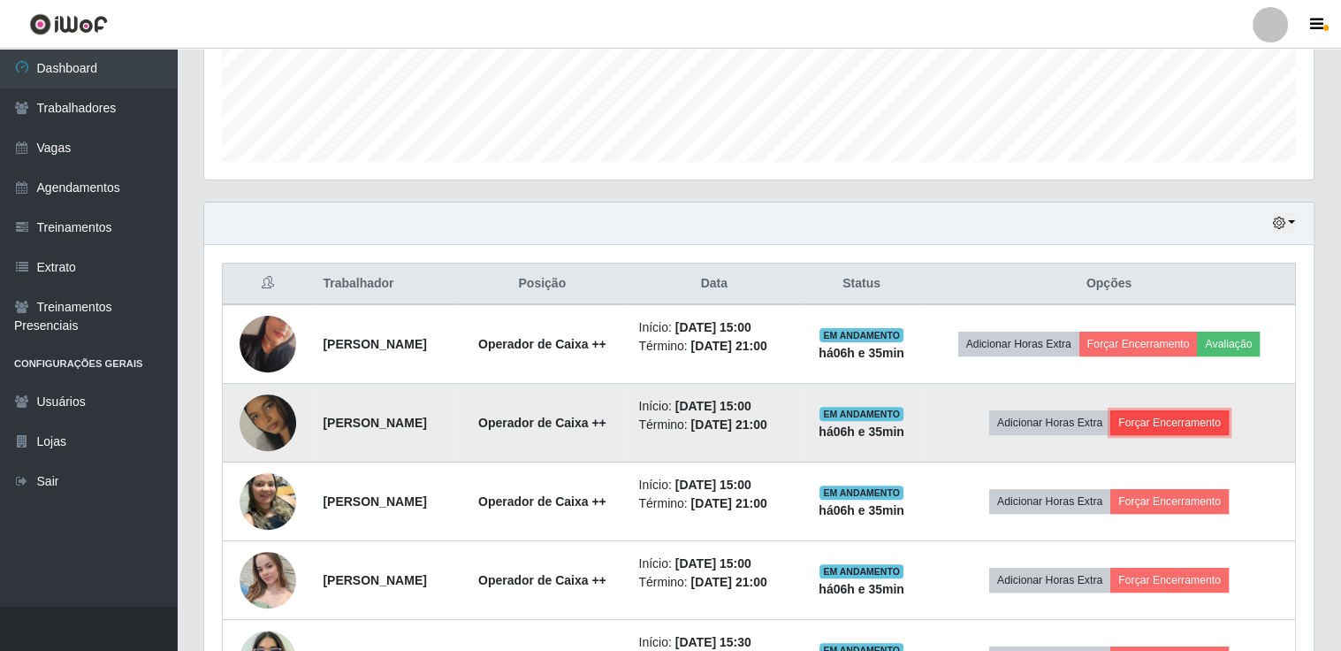
click at [1176, 425] on button "Forçar Encerramento" at bounding box center [1169, 422] width 118 height 25
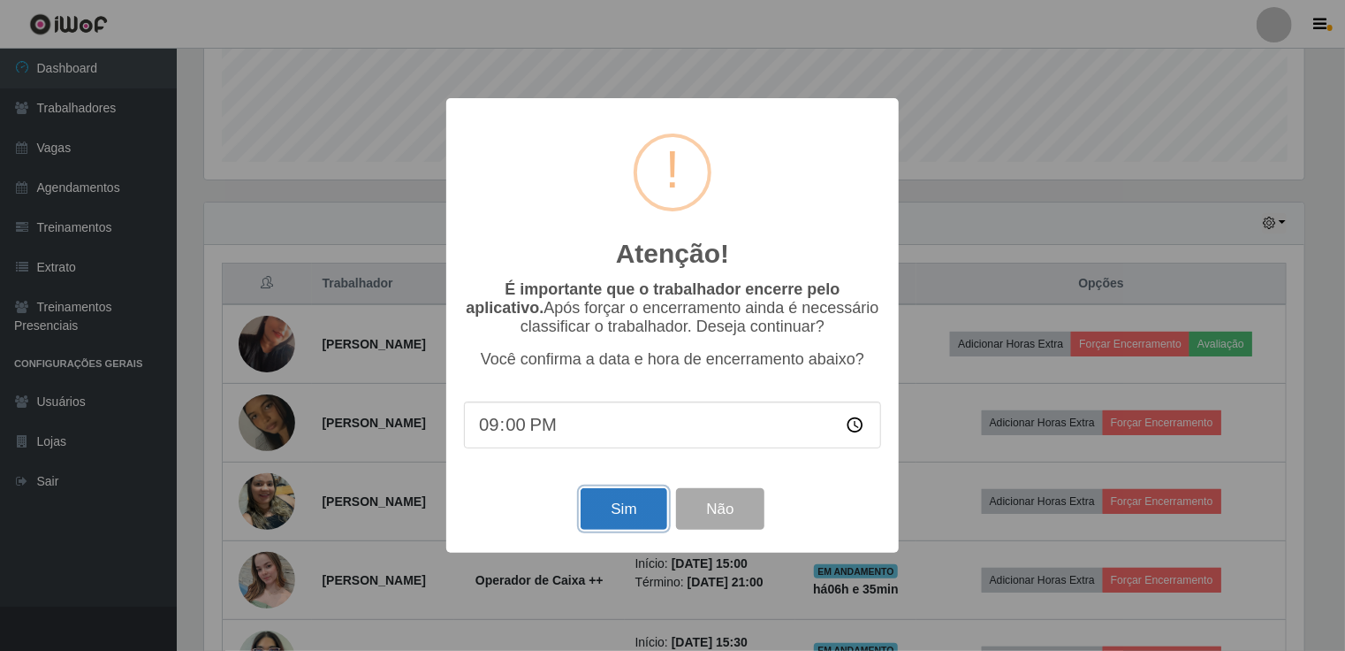
click at [615, 505] on button "Sim" at bounding box center [624, 509] width 86 height 42
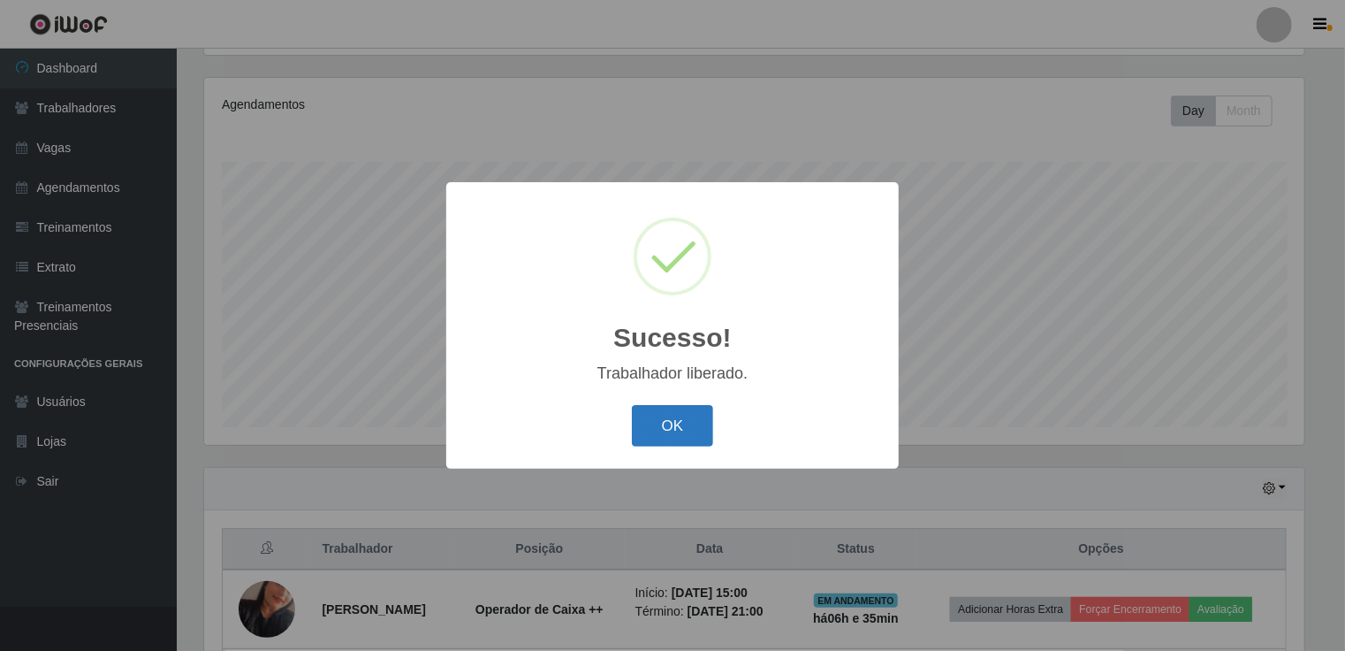
click at [675, 431] on button "OK" at bounding box center [673, 426] width 82 height 42
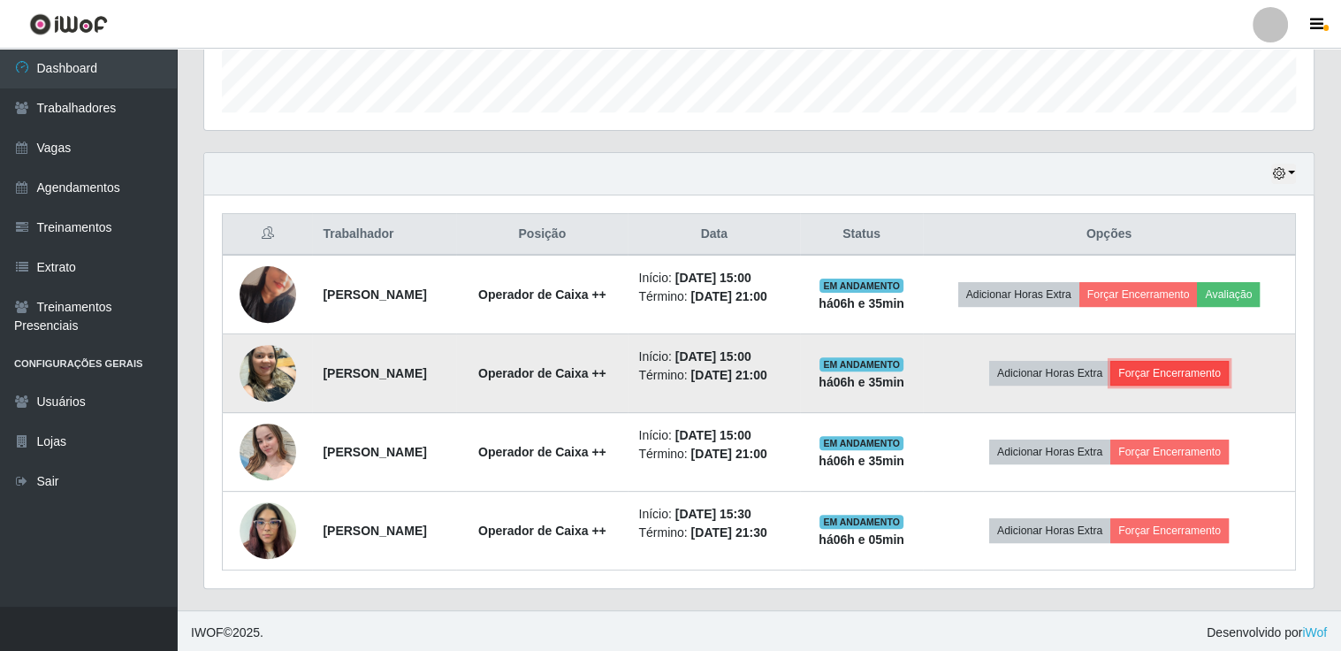
click at [1206, 368] on button "Forçar Encerramento" at bounding box center [1169, 373] width 118 height 25
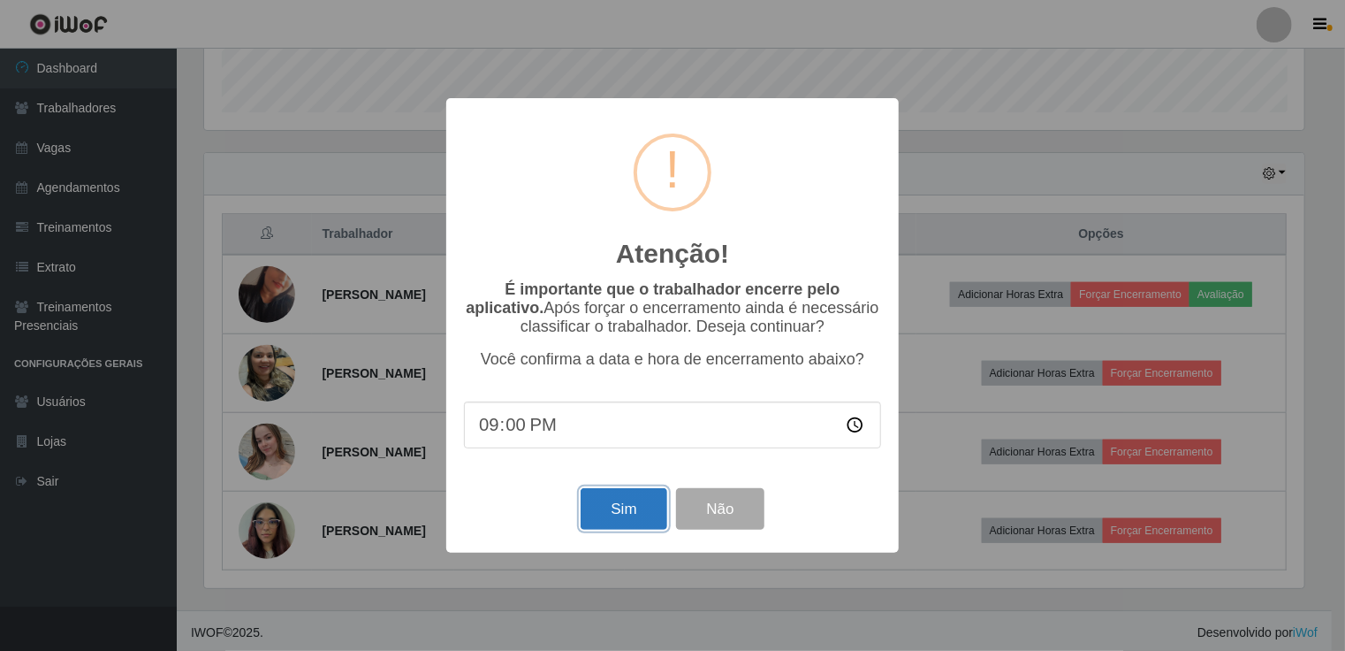
click at [608, 493] on button "Sim" at bounding box center [624, 509] width 86 height 42
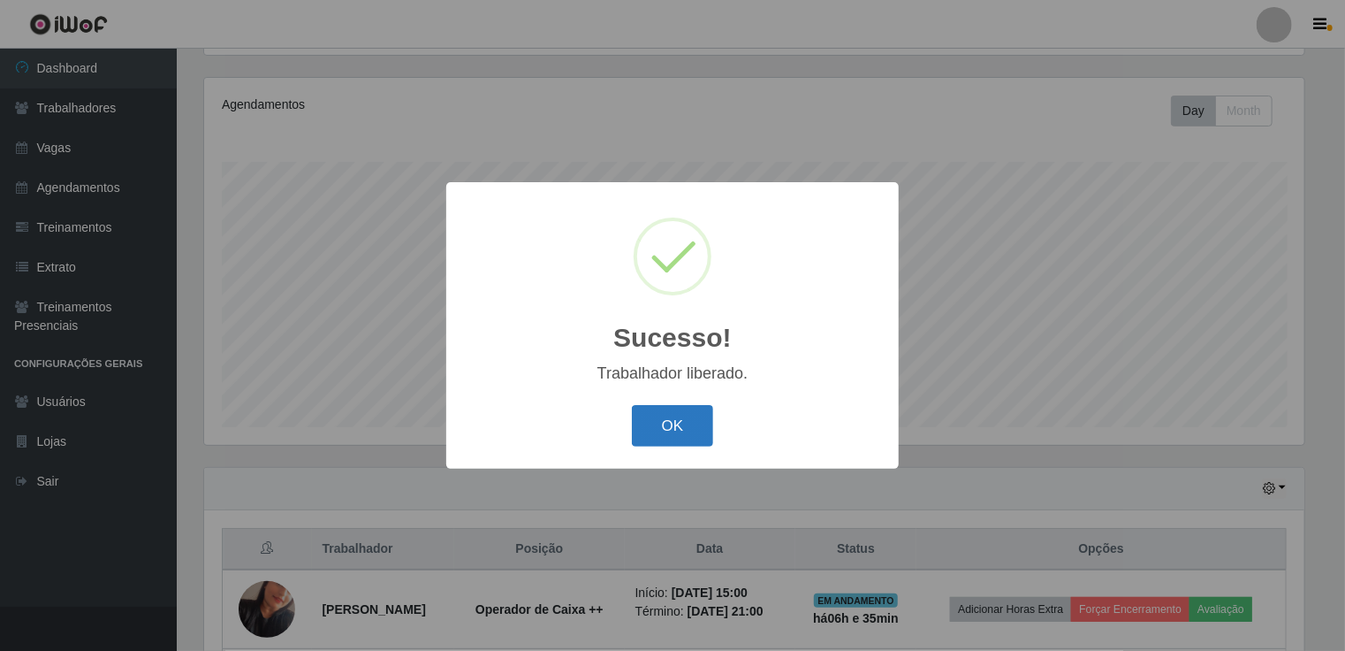
click at [654, 423] on button "OK" at bounding box center [673, 426] width 82 height 42
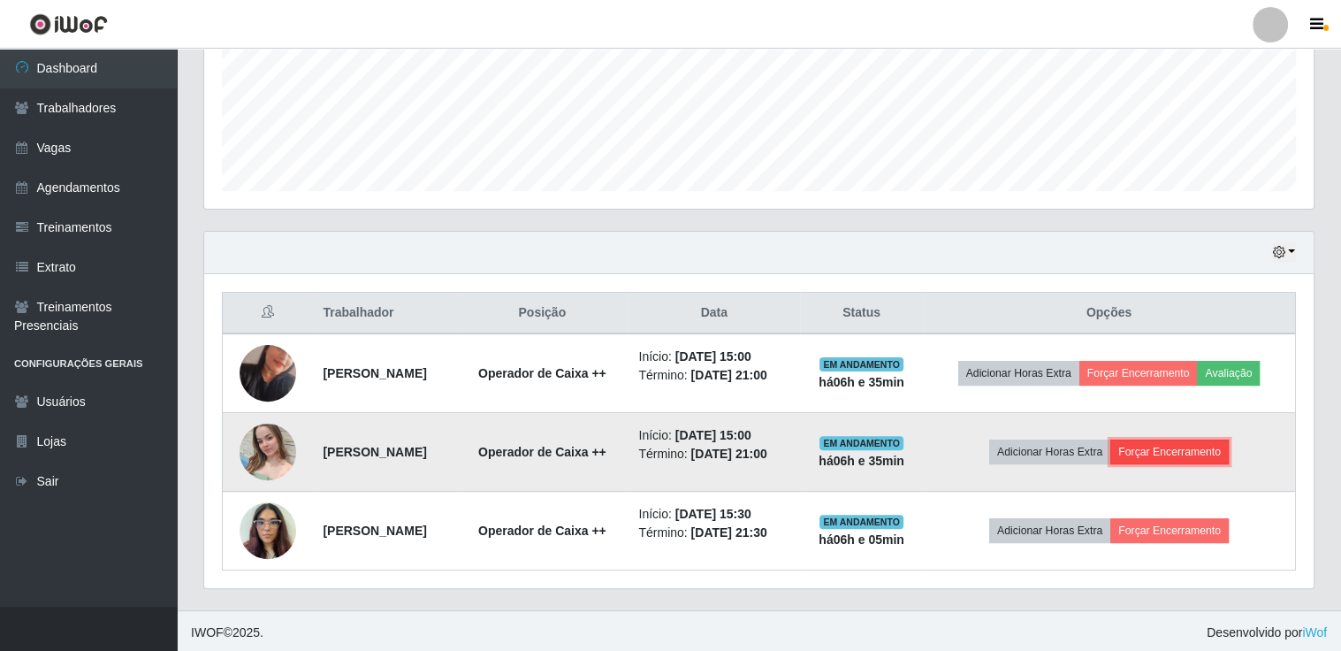
click at [1153, 448] on button "Forçar Encerramento" at bounding box center [1169, 451] width 118 height 25
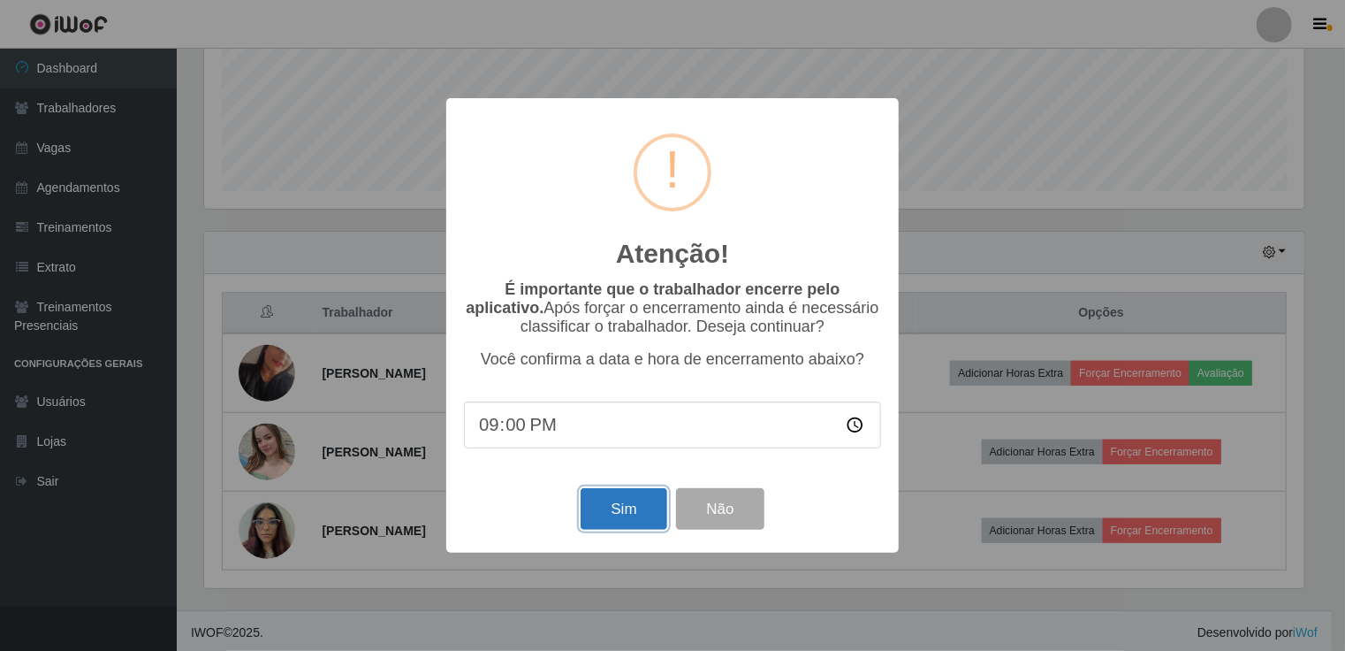
click at [613, 517] on button "Sim" at bounding box center [624, 509] width 86 height 42
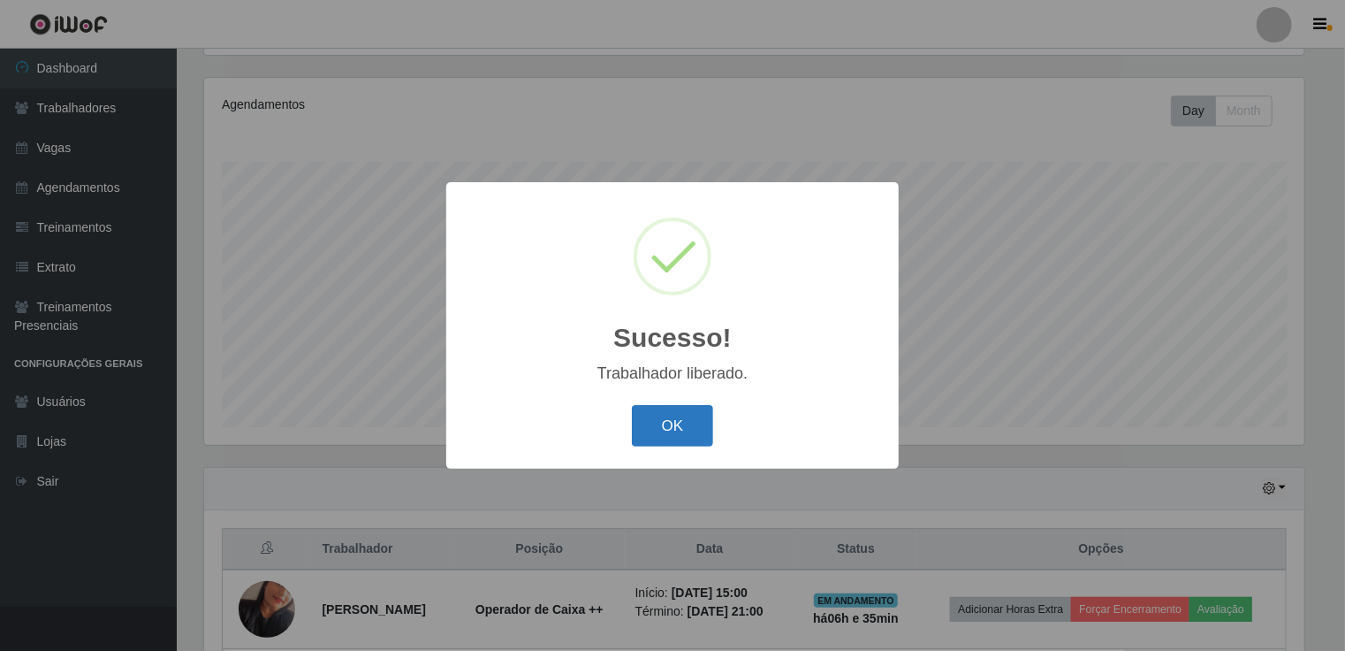
click at [653, 430] on button "OK" at bounding box center [673, 426] width 82 height 42
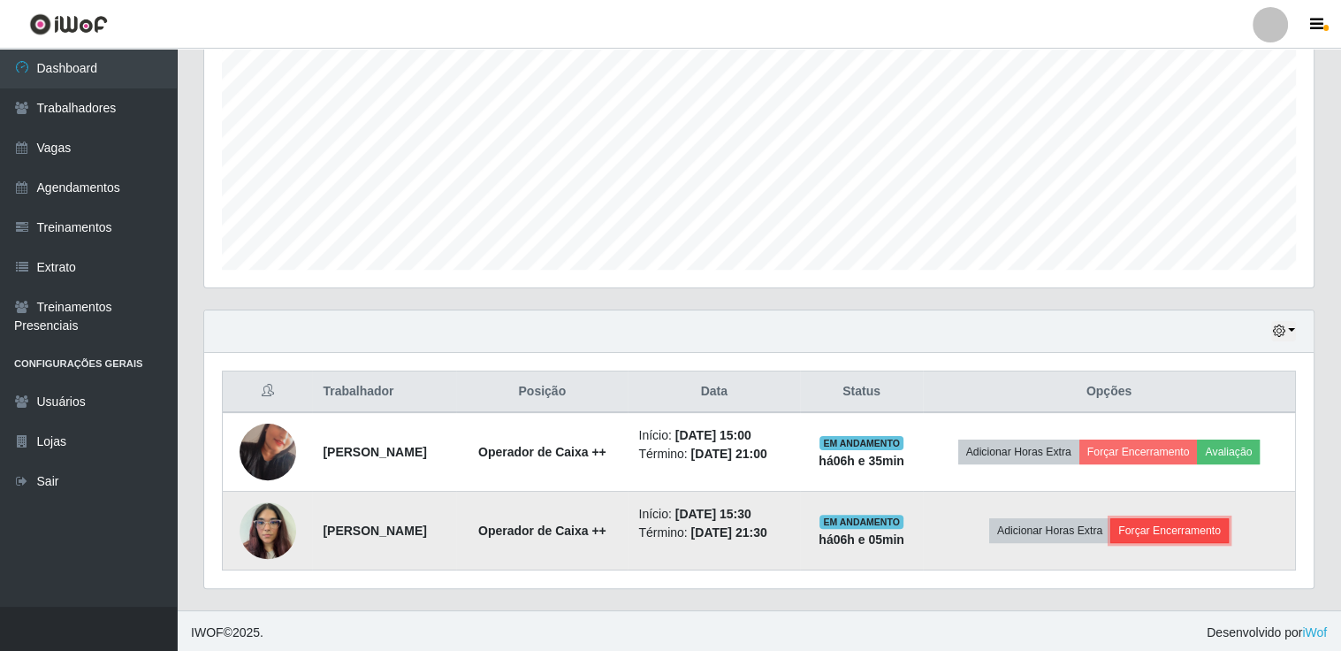
click at [1190, 530] on button "Forçar Encerramento" at bounding box center [1169, 530] width 118 height 25
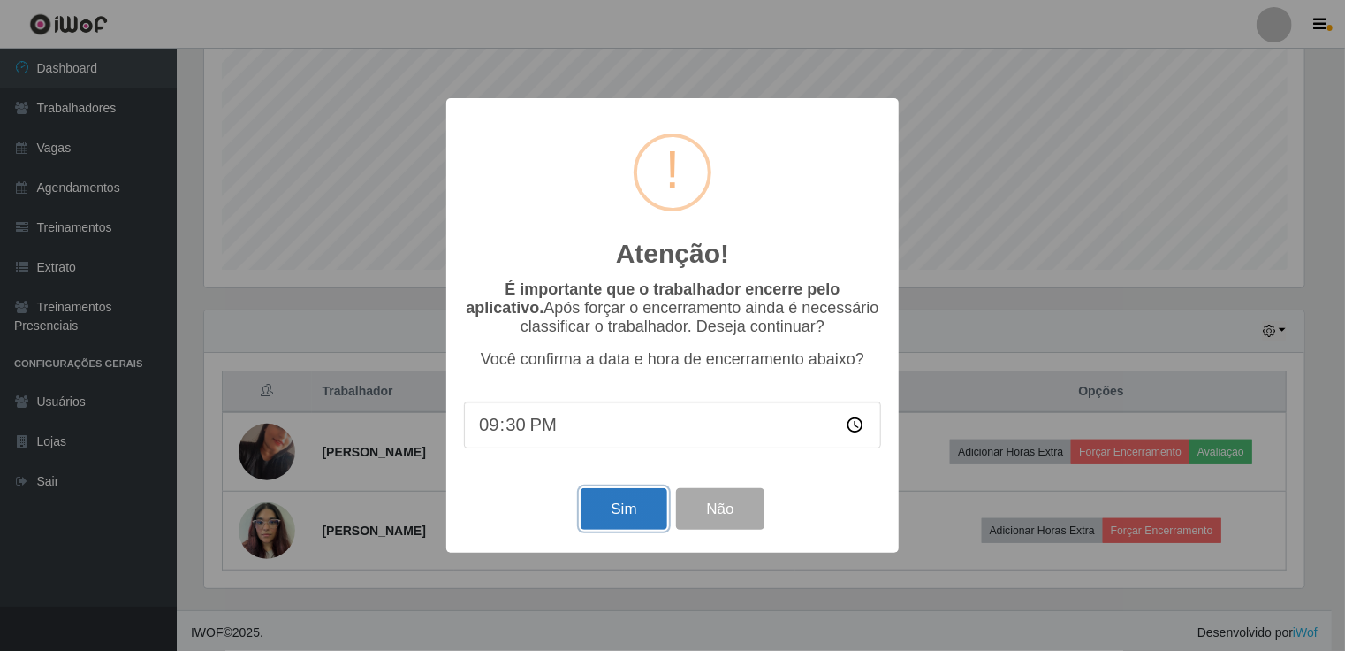
click at [652, 510] on button "Sim" at bounding box center [624, 509] width 86 height 42
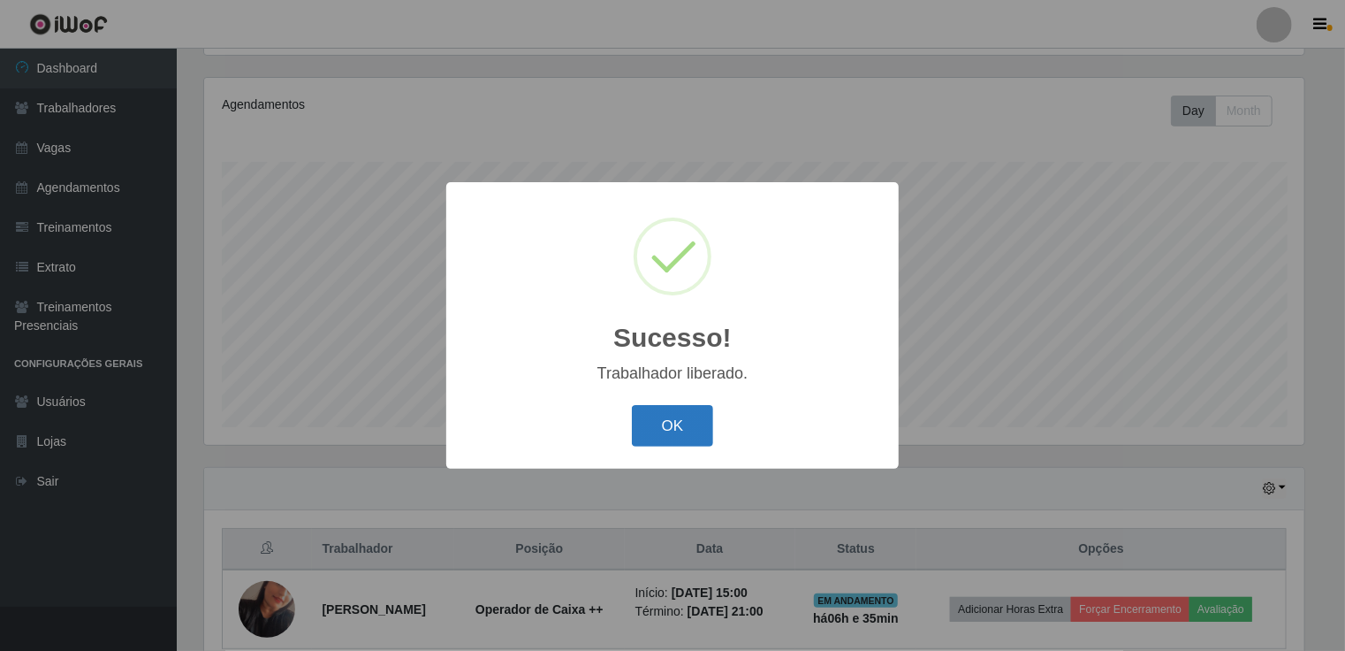
click at [678, 424] on button "OK" at bounding box center [673, 426] width 82 height 42
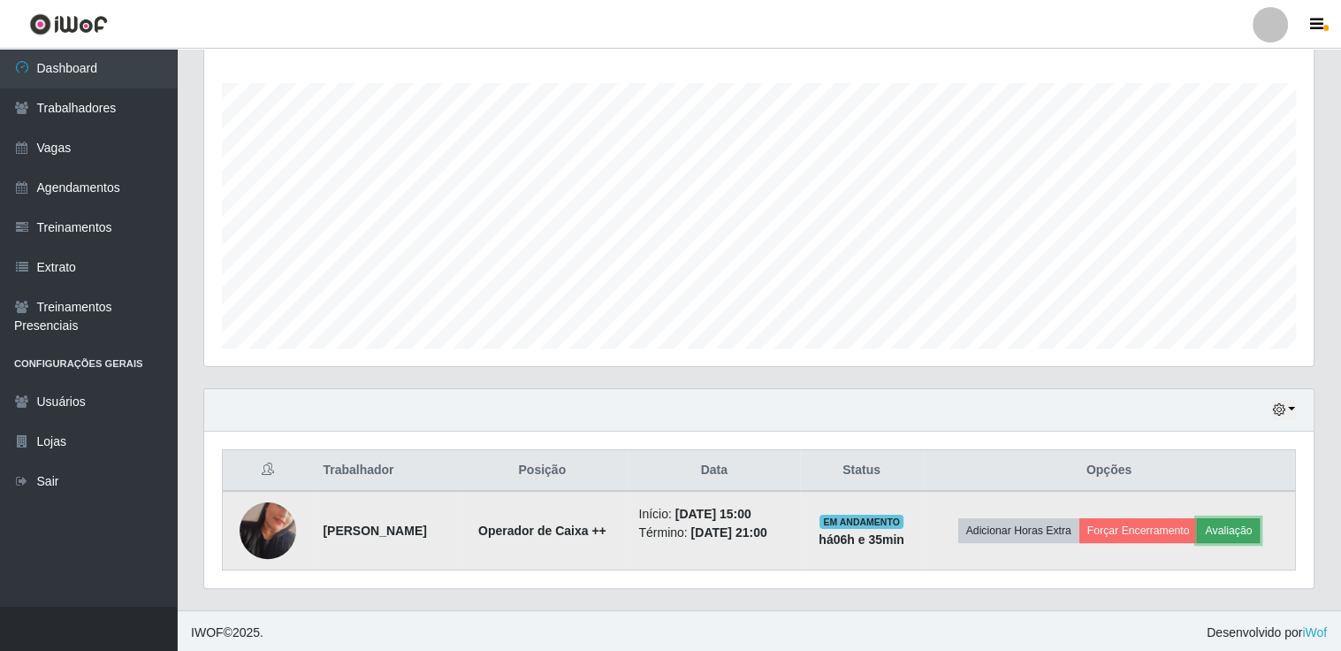
click at [1248, 529] on button "Avaliação" at bounding box center [1228, 530] width 63 height 25
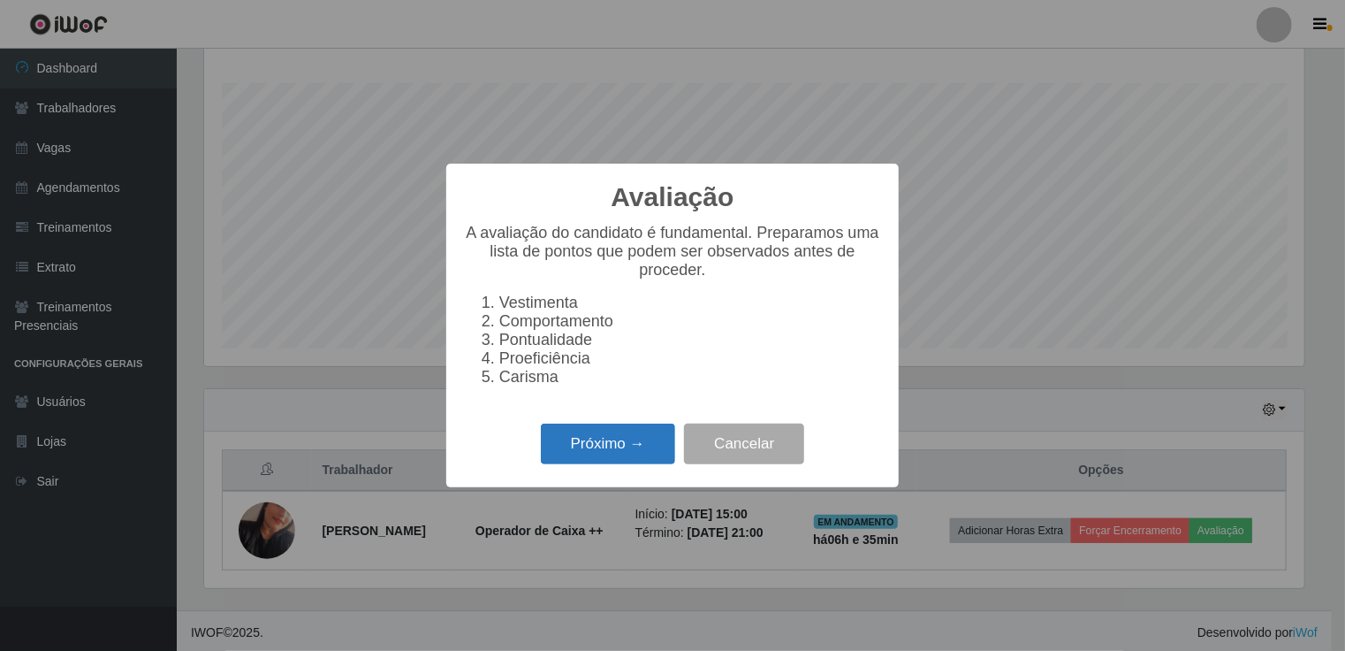
click at [593, 438] on button "Próximo →" at bounding box center [608, 444] width 134 height 42
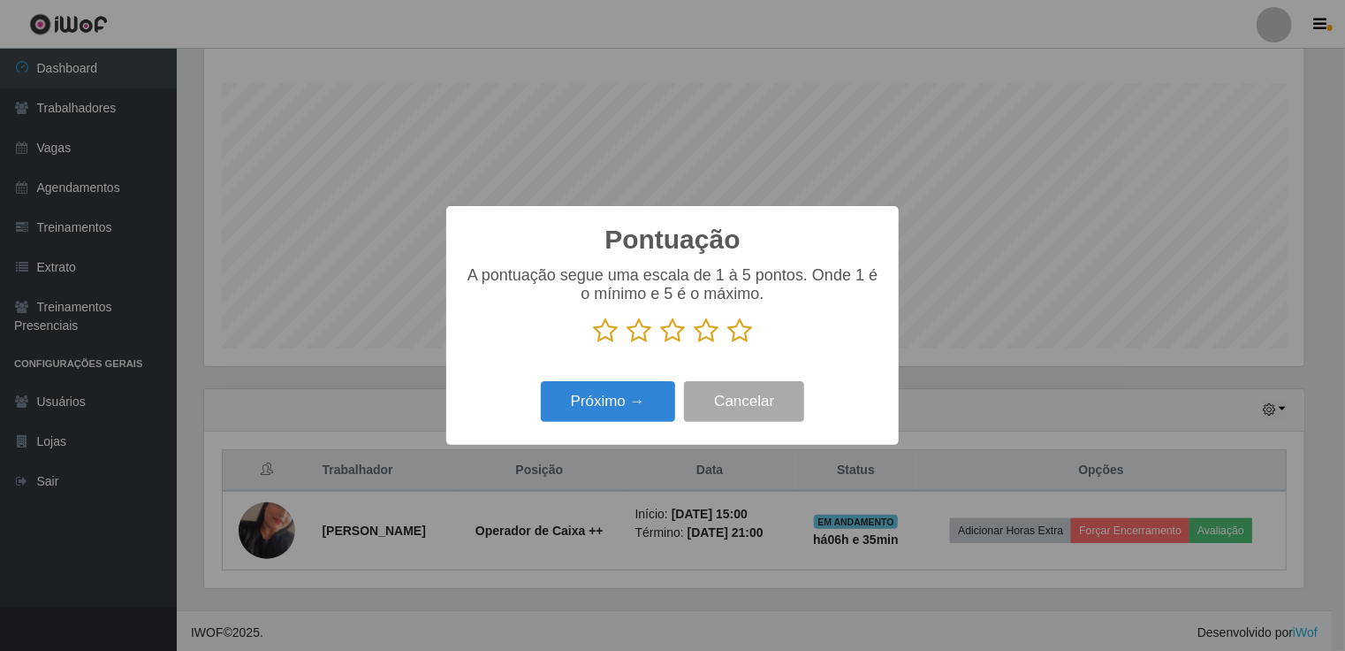
click at [750, 333] on icon at bounding box center [739, 330] width 25 height 27
click at [727, 344] on input "radio" at bounding box center [727, 344] width 0 height 0
click at [602, 417] on button "Próximo →" at bounding box center [608, 402] width 134 height 42
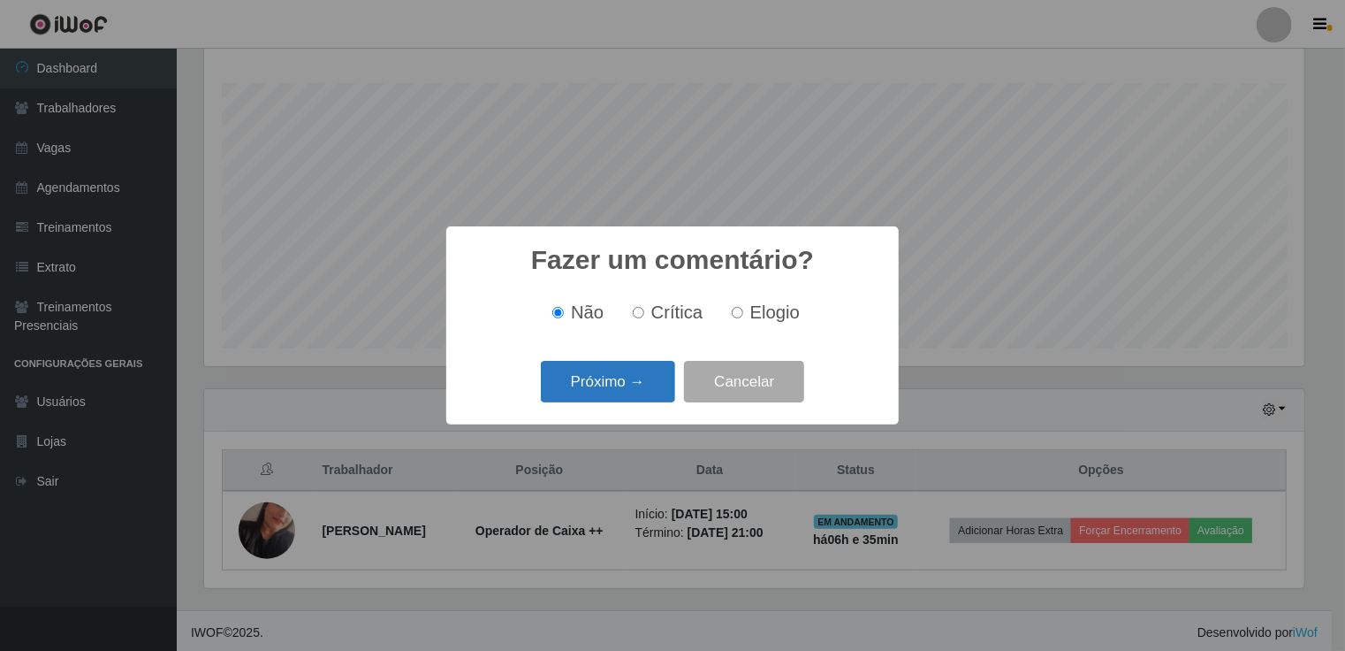
click at [662, 381] on button "Próximo →" at bounding box center [608, 382] width 134 height 42
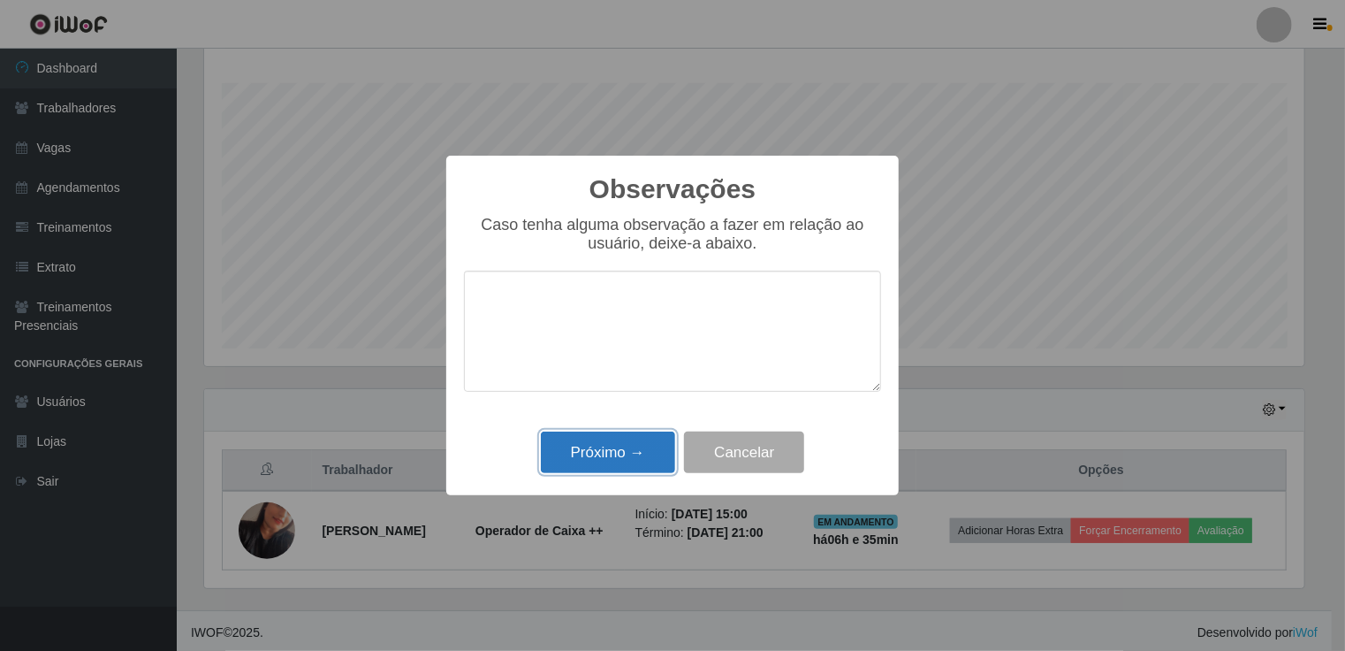
click at [636, 456] on button "Próximo →" at bounding box center [608, 452] width 134 height 42
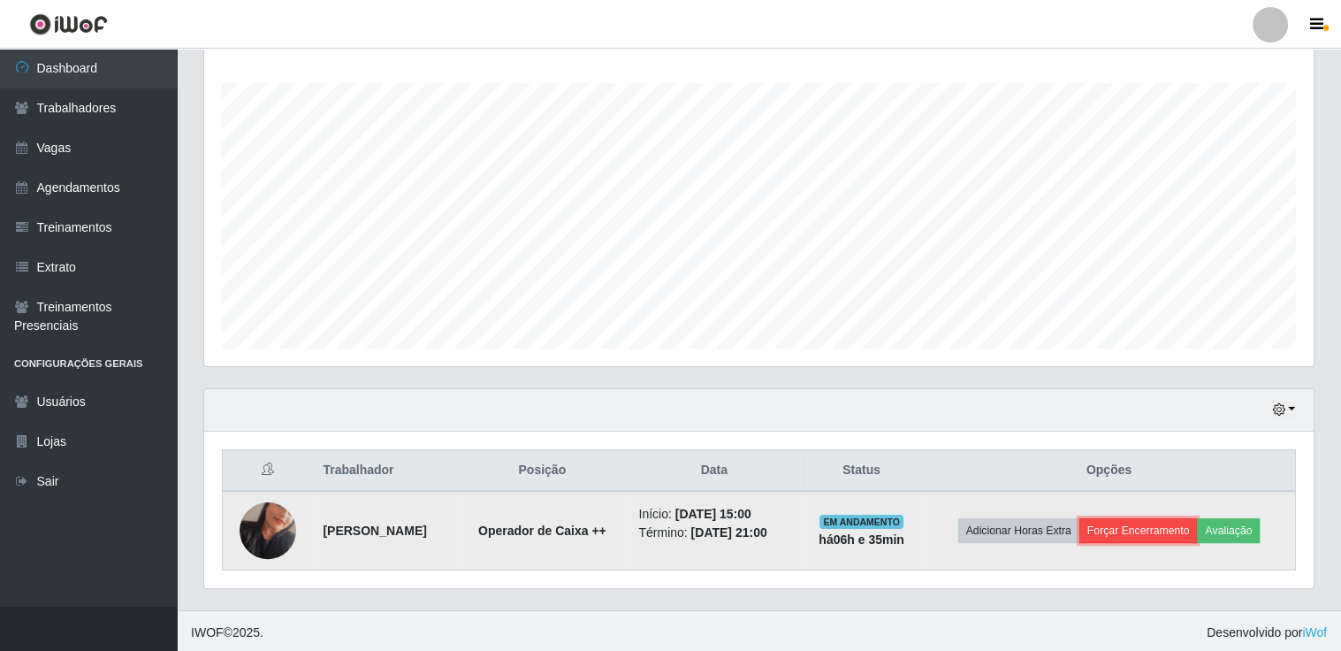
click at [1131, 519] on button "Forçar Encerramento" at bounding box center [1138, 530] width 118 height 25
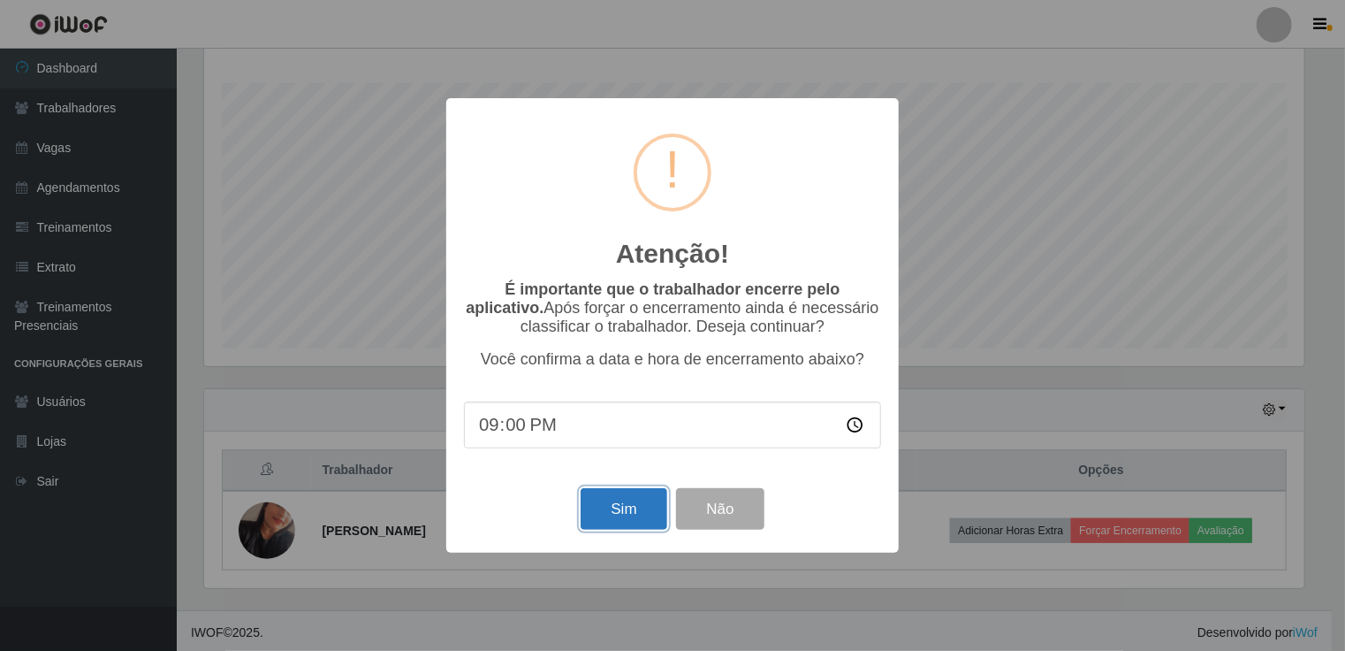
click at [592, 505] on button "Sim" at bounding box center [624, 509] width 86 height 42
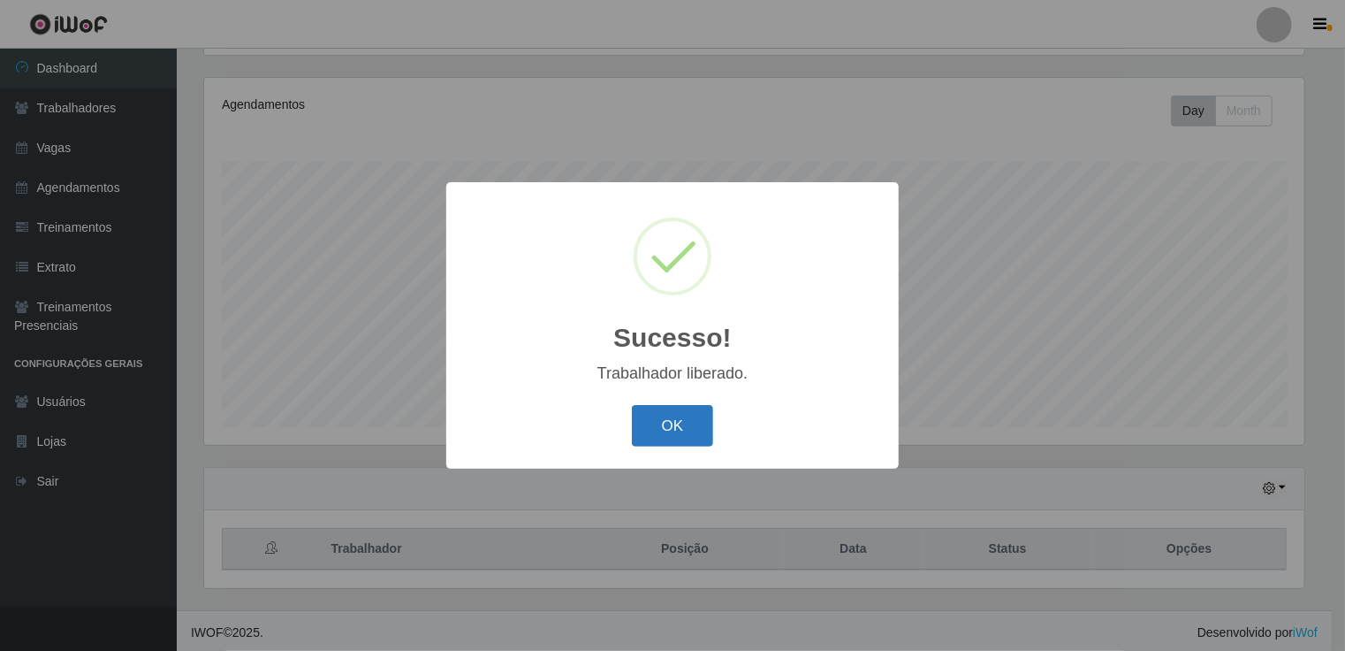
click at [689, 439] on button "OK" at bounding box center [673, 426] width 82 height 42
